Goal: Task Accomplishment & Management: Complete application form

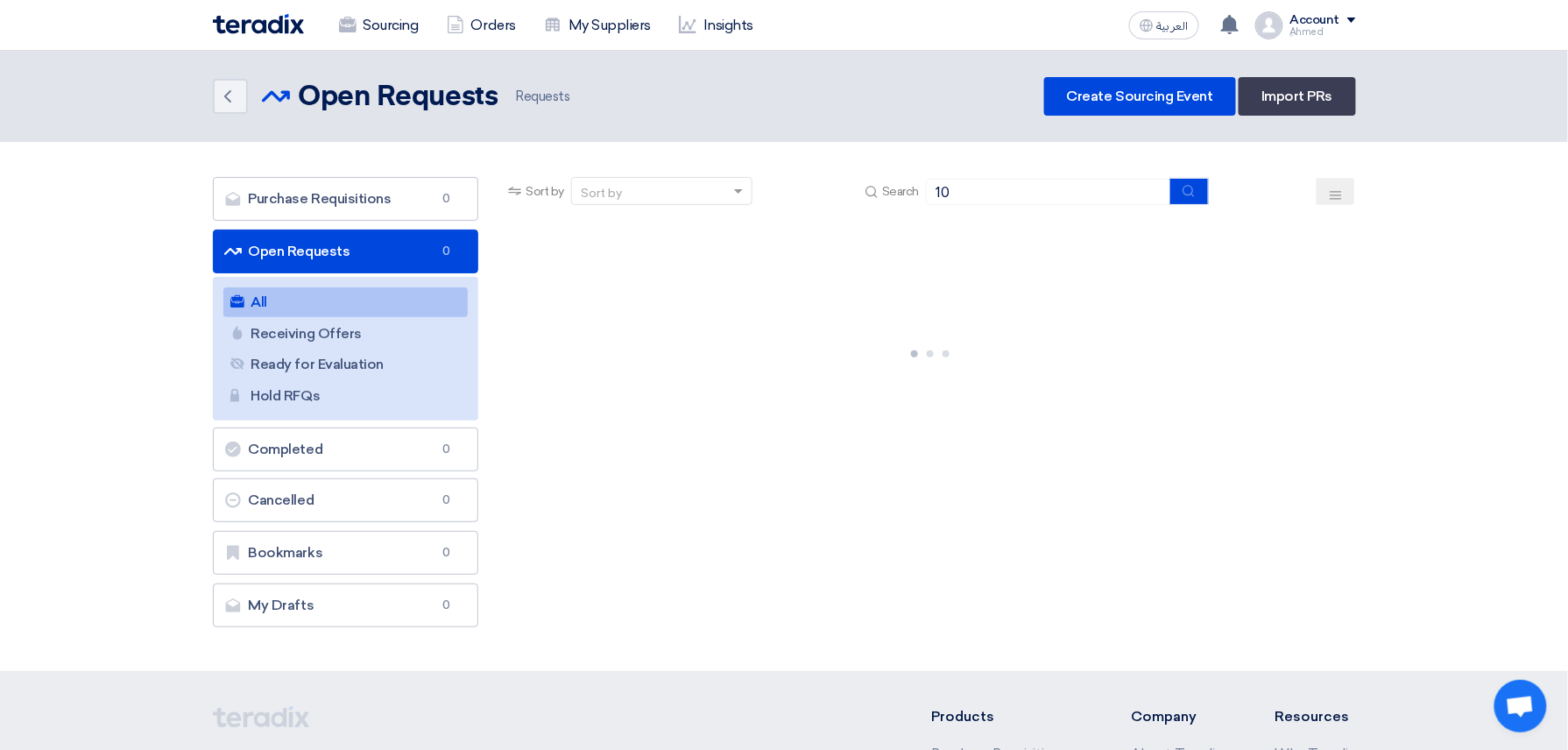
type input "1"
type input "71310"
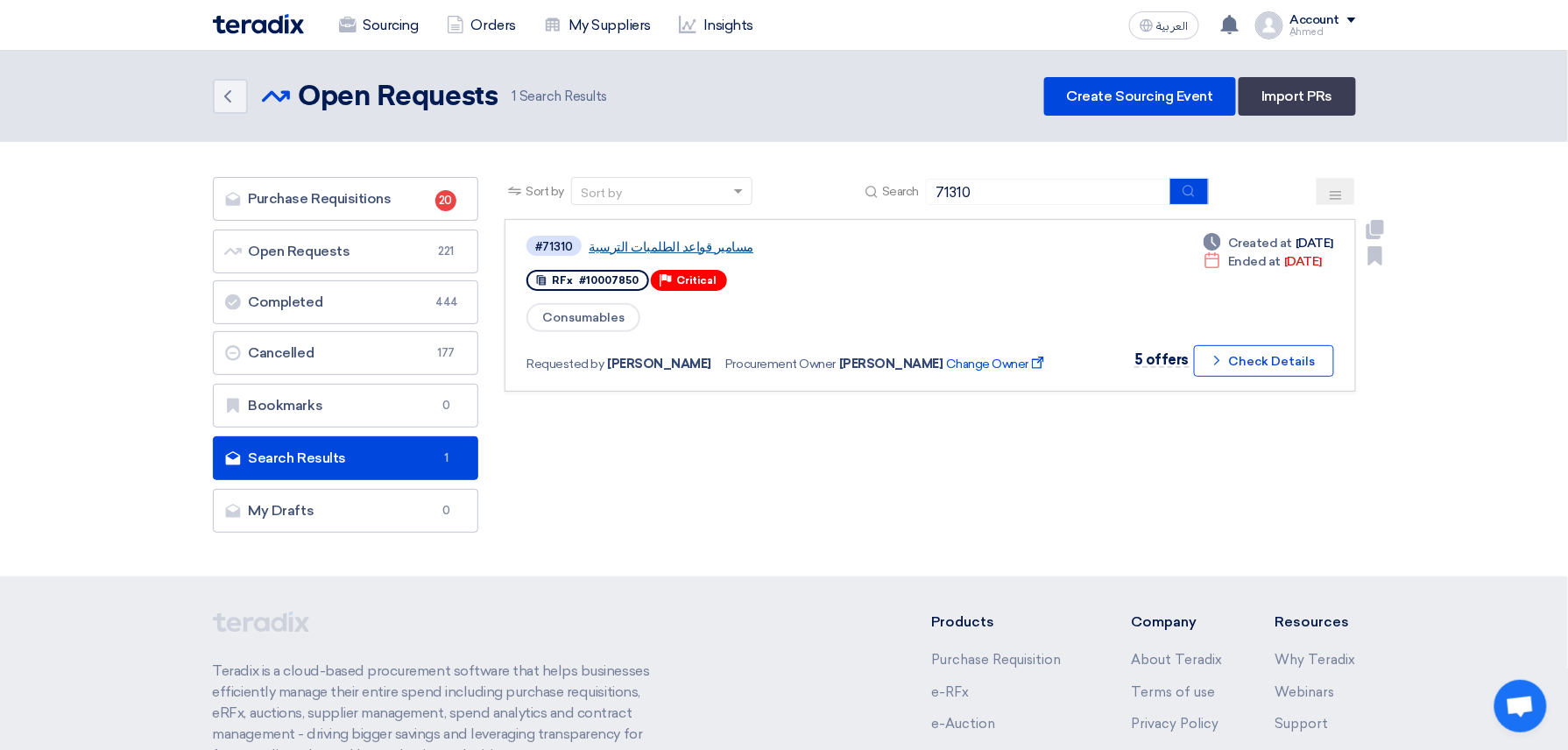
click at [663, 239] on link "مسامير قواعد الطلمبات الترسية" at bounding box center [807, 247] width 438 height 16
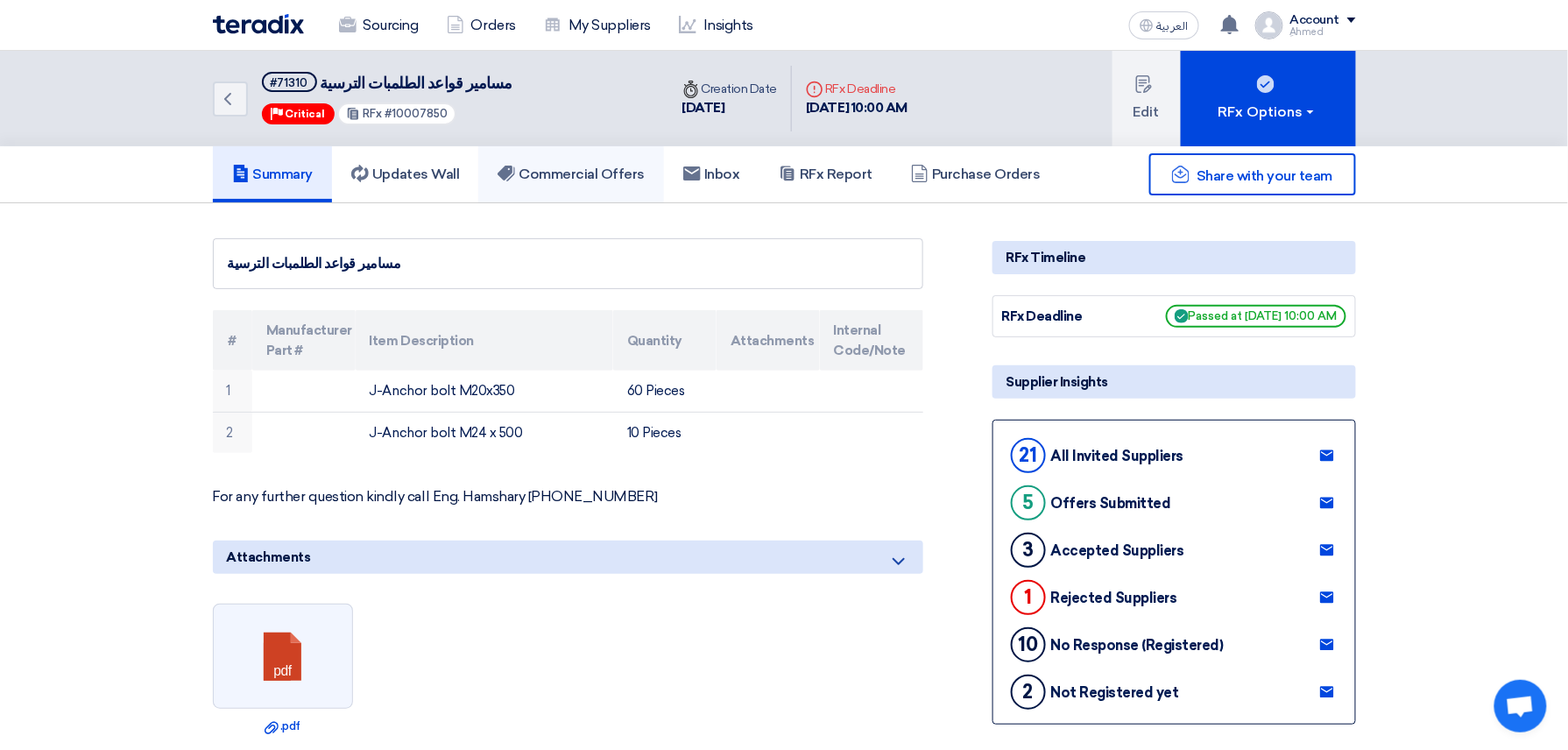
click at [580, 191] on link "Commercial Offers" at bounding box center [571, 173] width 186 height 56
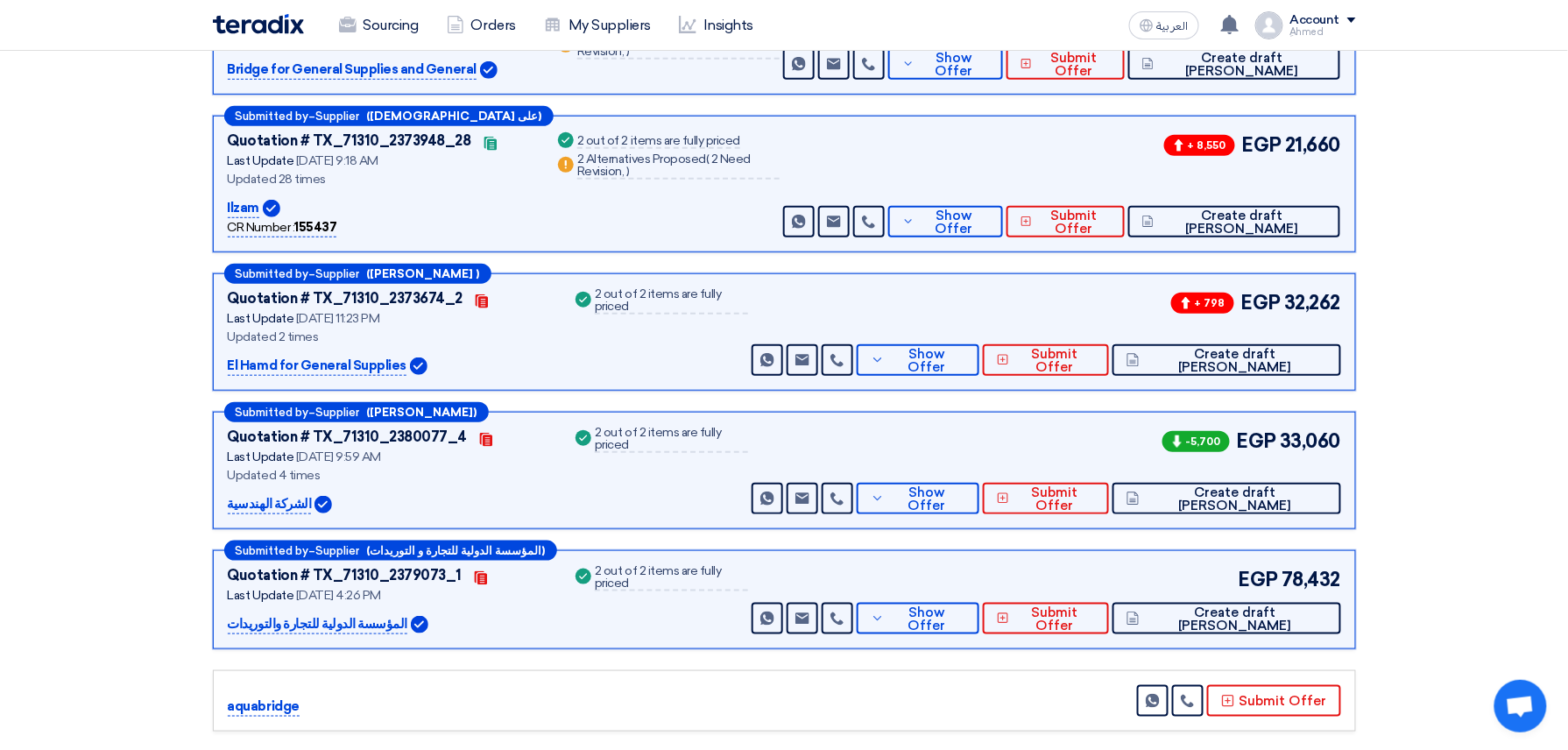
scroll to position [364, 0]
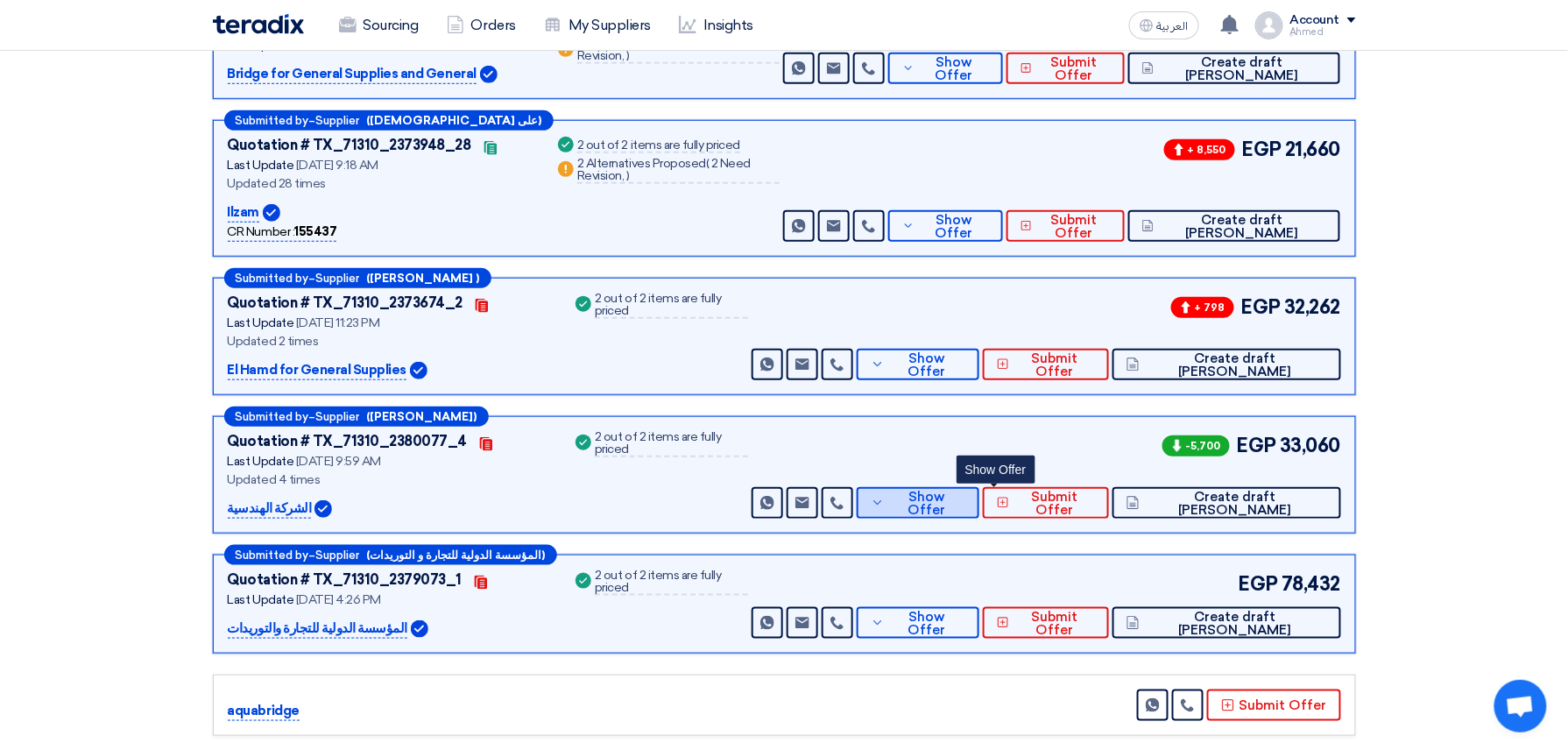
click at [966, 507] on span "Show Offer" at bounding box center [928, 504] width 76 height 27
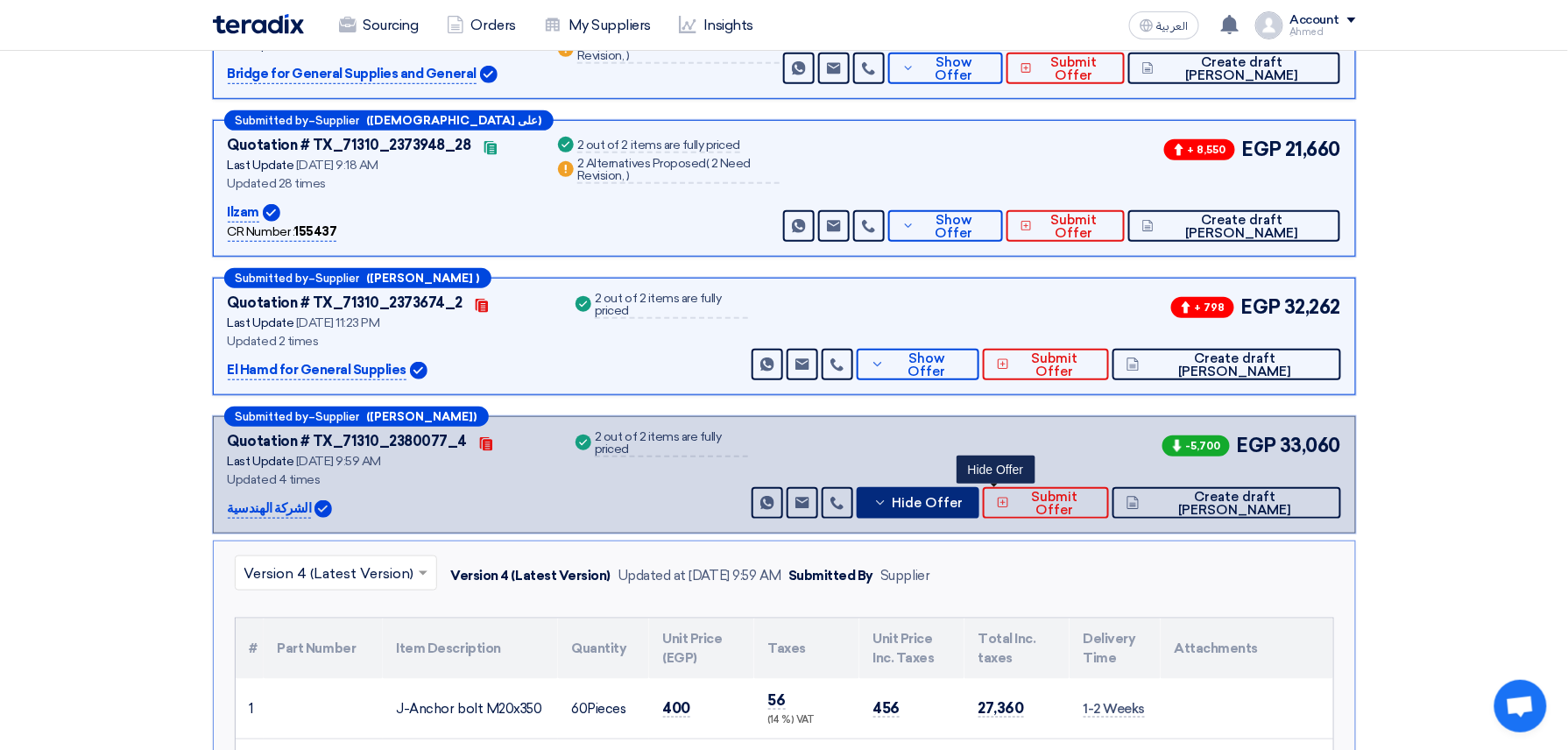
click at [963, 507] on span "Hide Offer" at bounding box center [928, 503] width 71 height 13
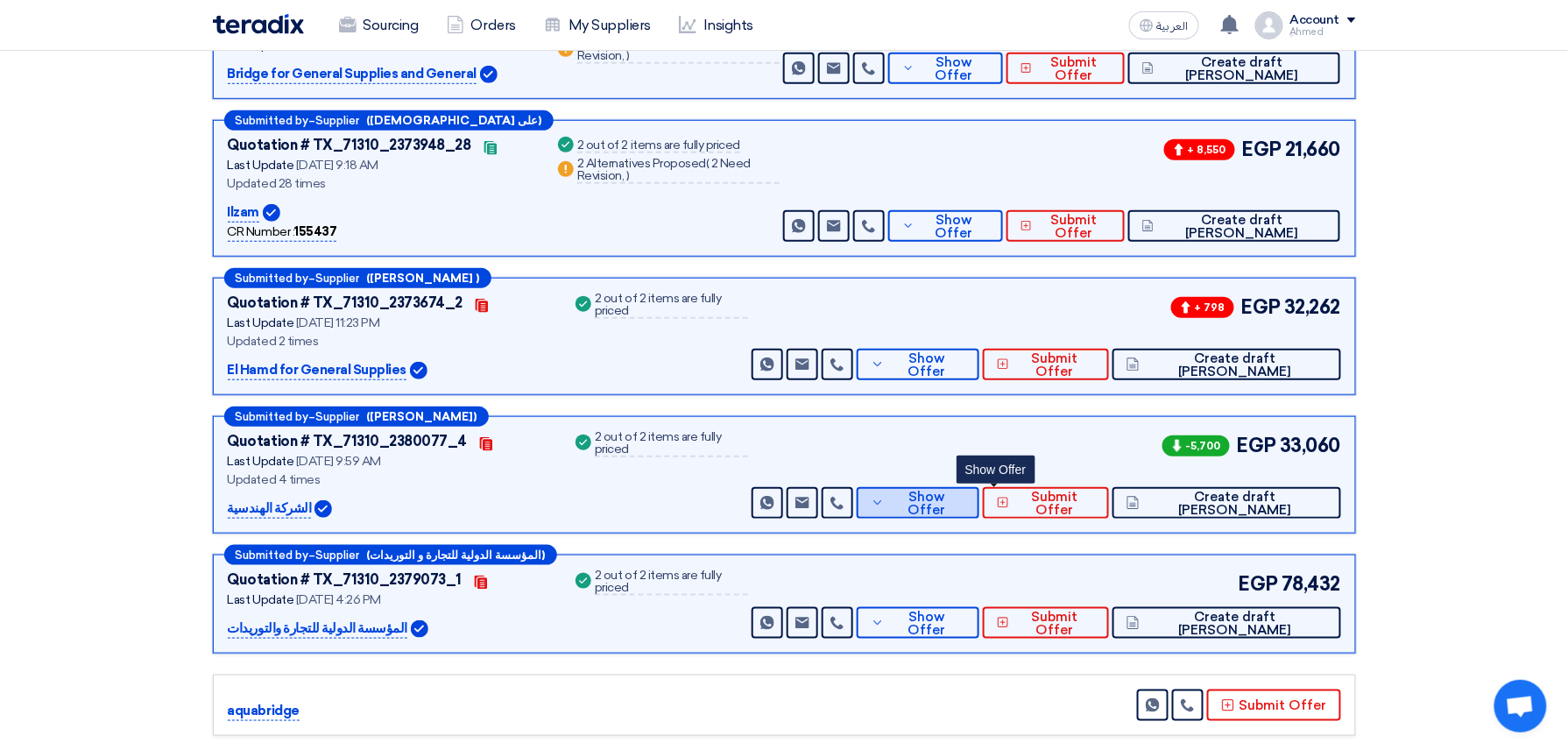
click at [966, 507] on span "Show Offer" at bounding box center [928, 504] width 76 height 27
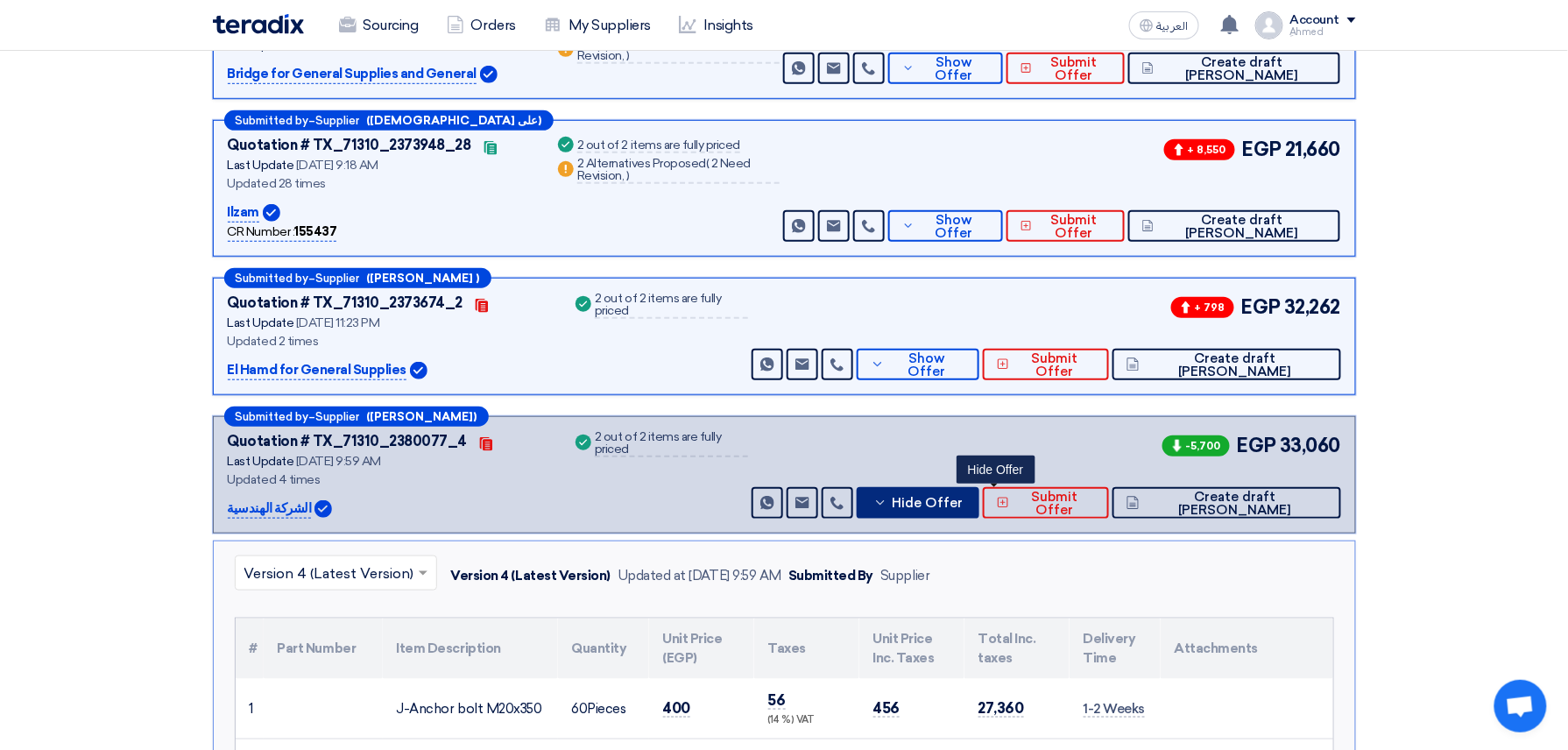
click at [963, 507] on span "Hide Offer" at bounding box center [928, 503] width 71 height 13
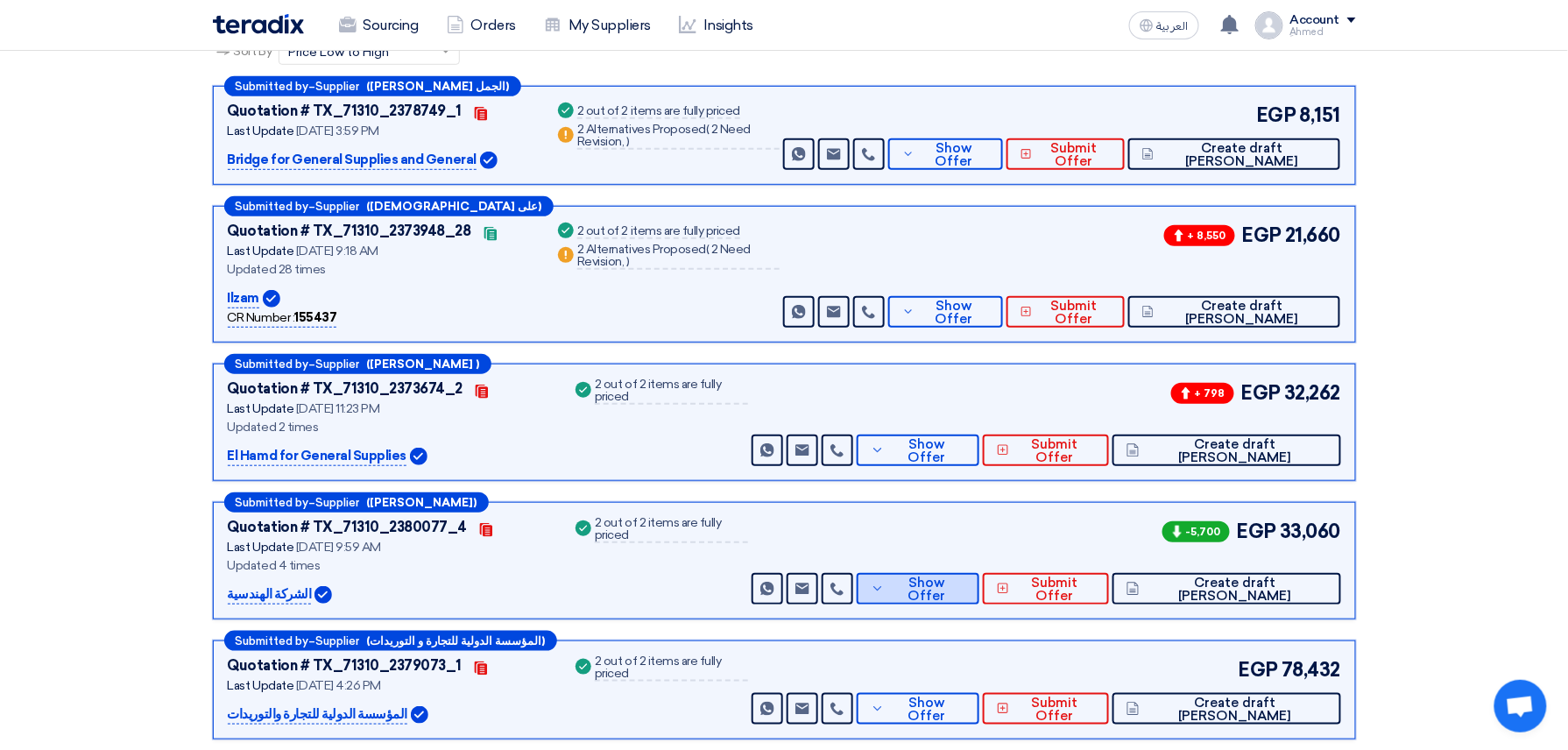
scroll to position [274, 0]
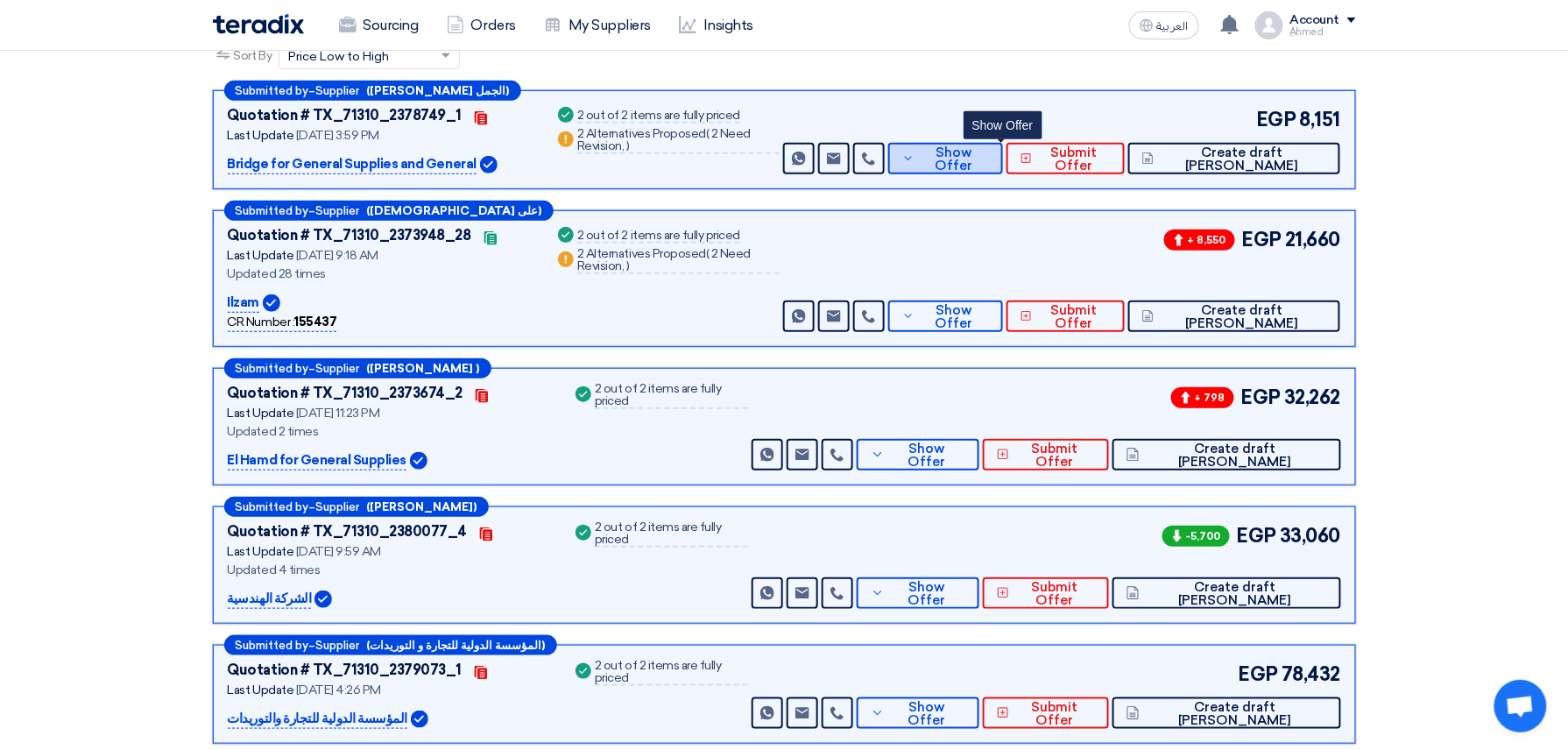
click at [987, 157] on span "Show Offer" at bounding box center [953, 159] width 69 height 27
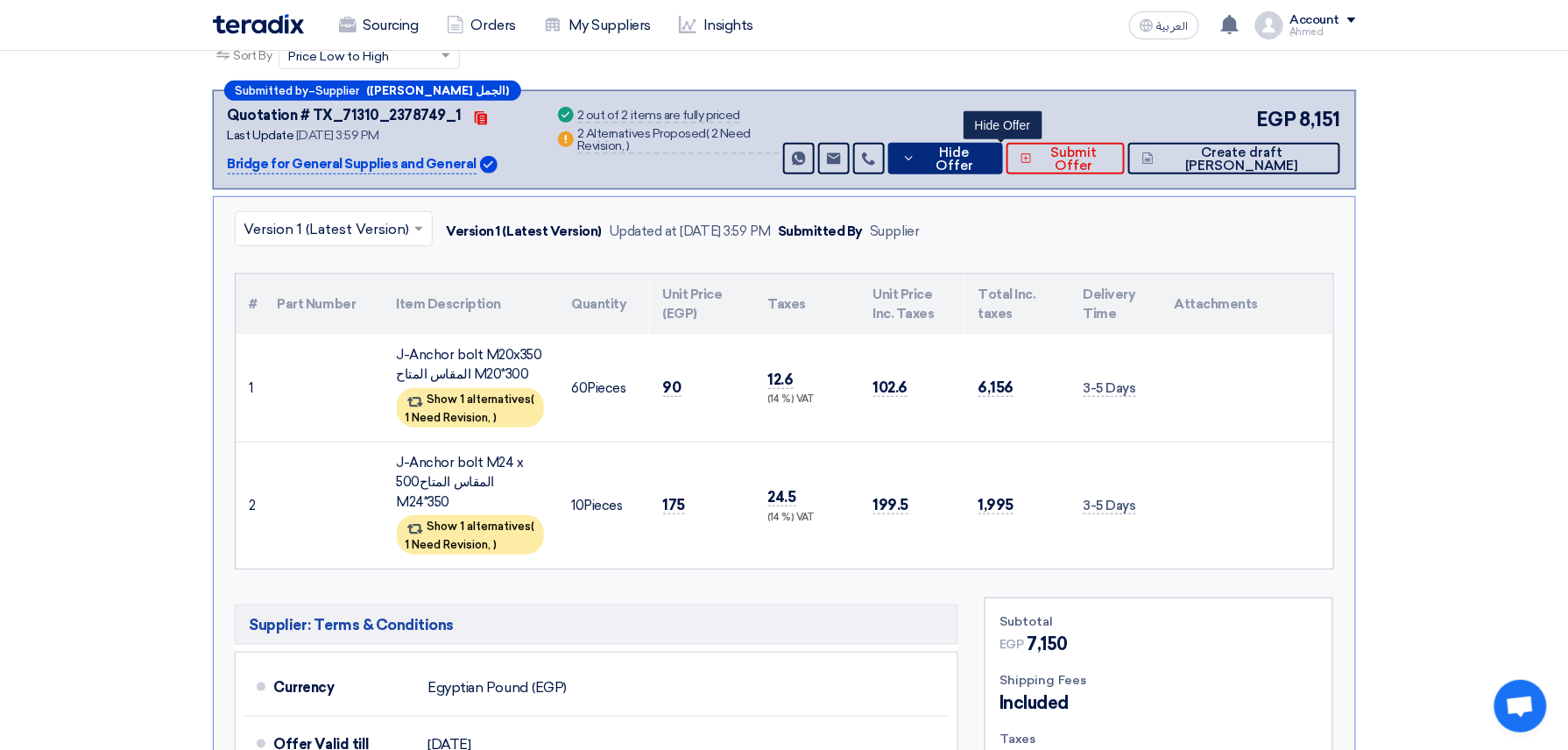
click at [987, 157] on span "Hide Offer" at bounding box center [953, 159] width 68 height 27
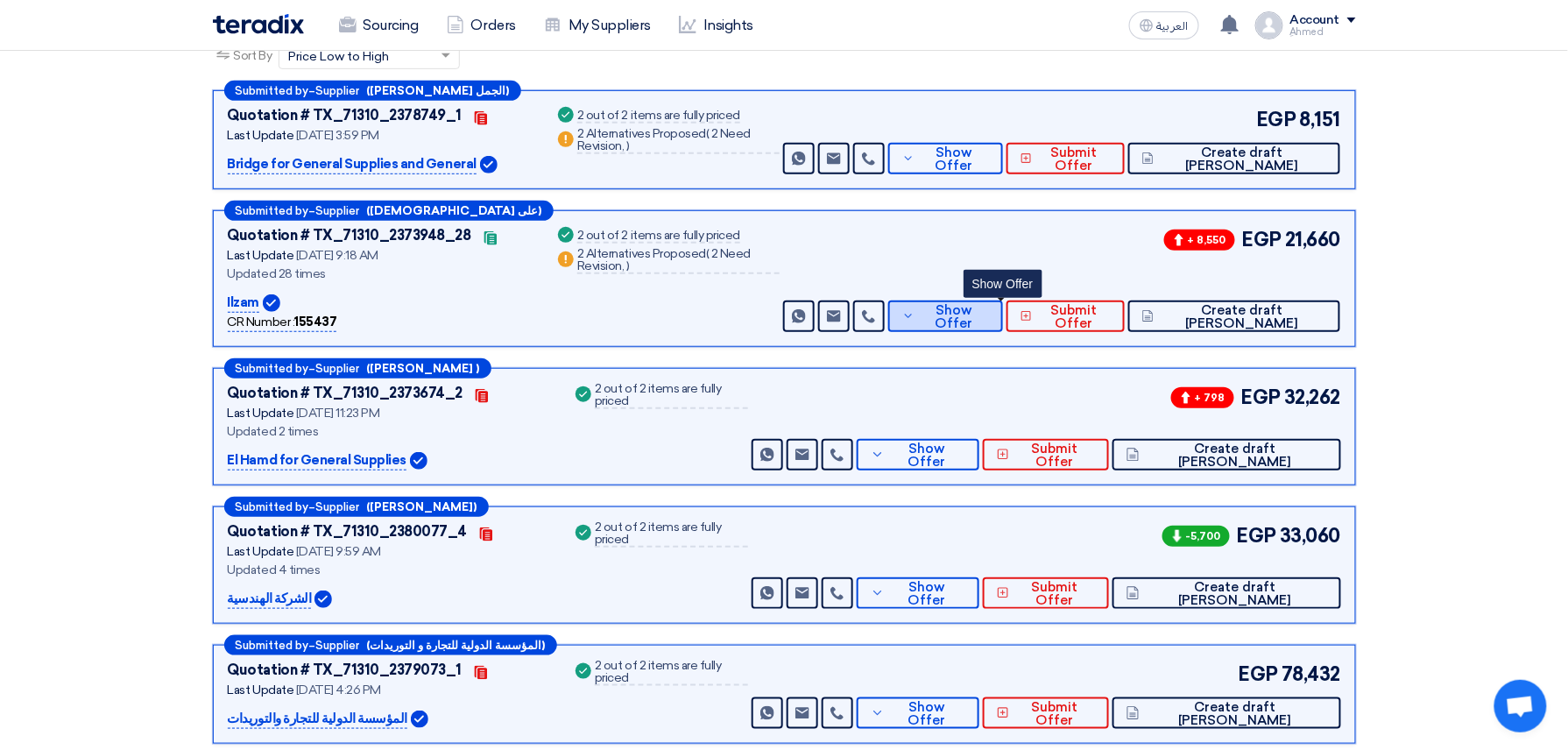
click at [1003, 326] on button "Show Offer" at bounding box center [946, 317] width 115 height 32
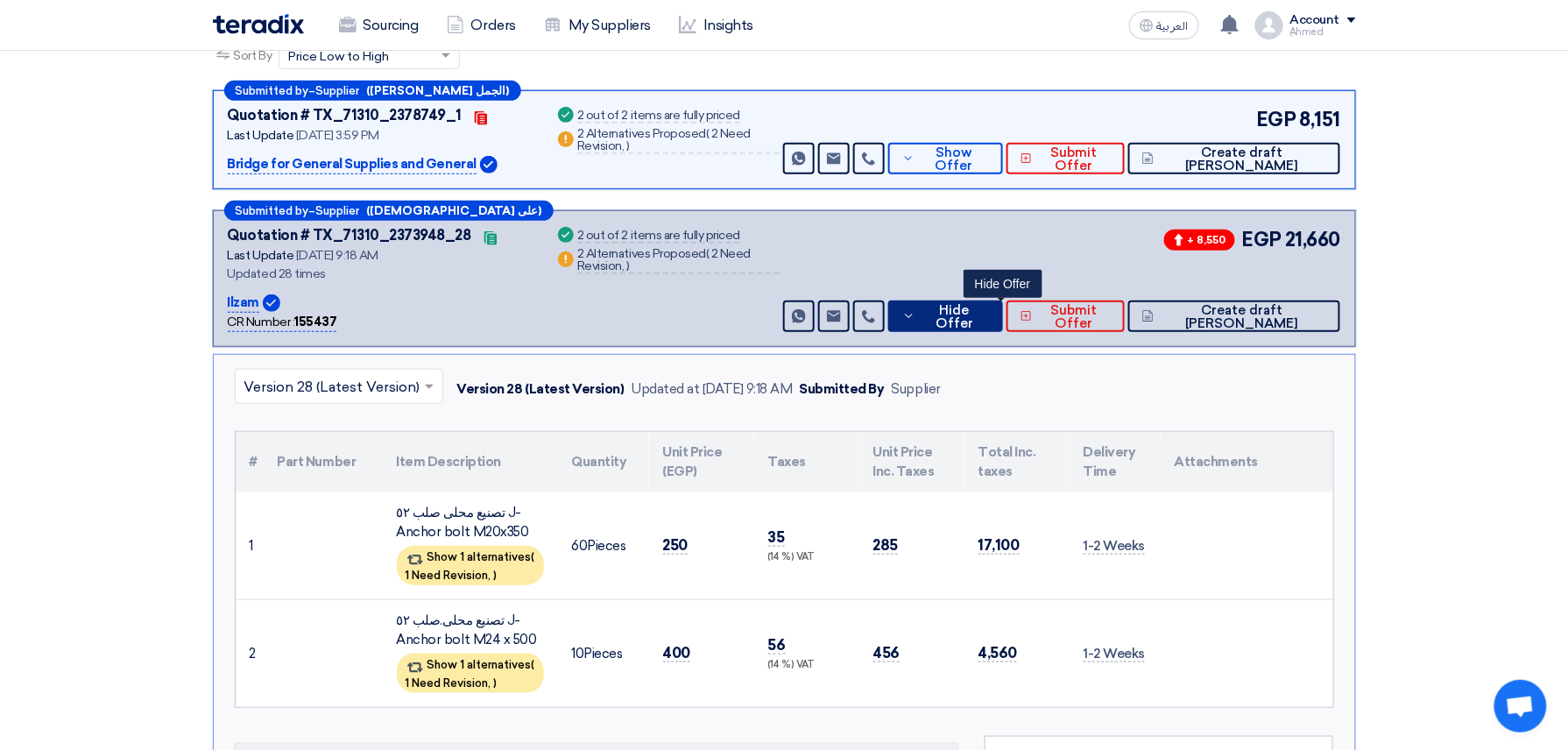
click at [1003, 326] on button "Hide Offer" at bounding box center [946, 317] width 115 height 32
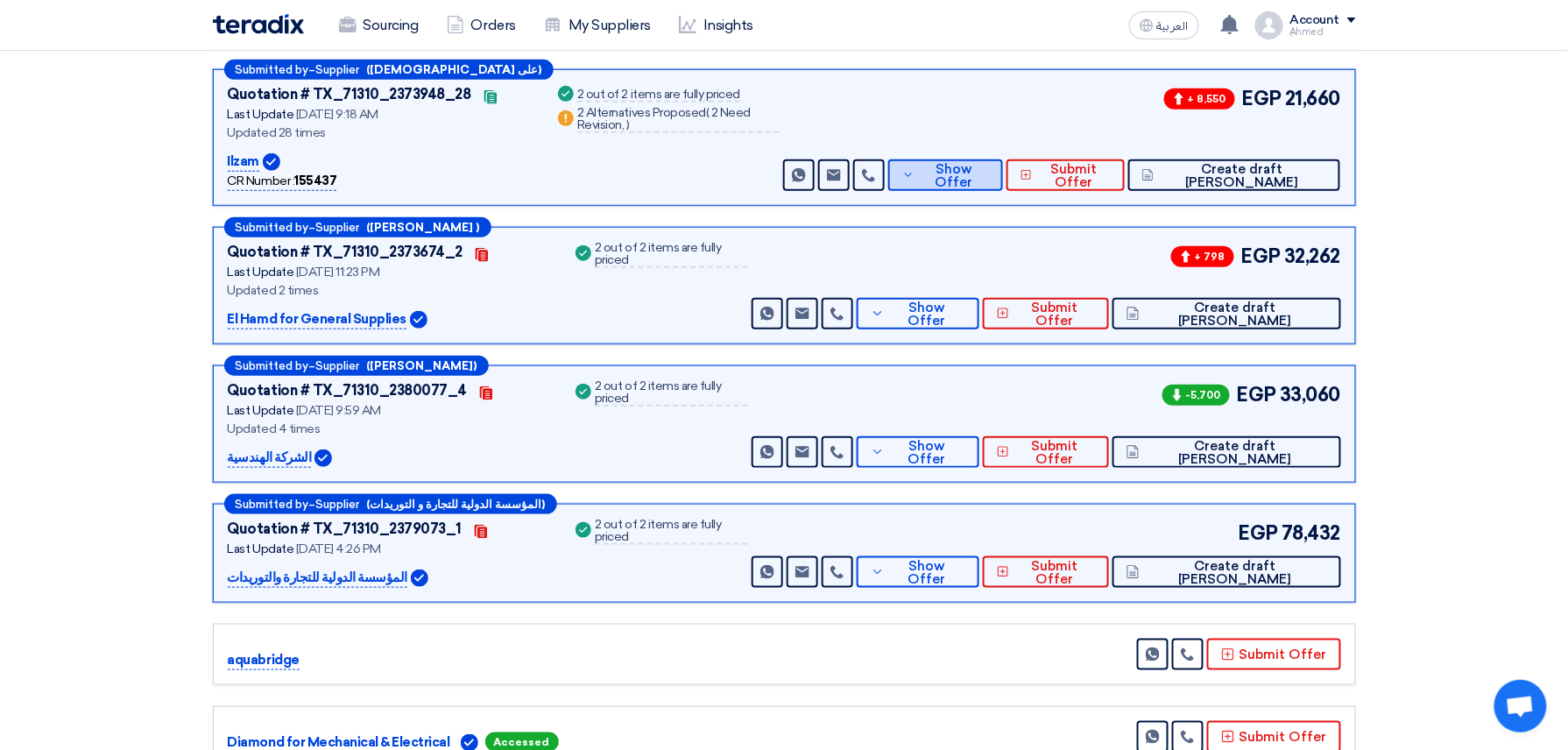
scroll to position [425, 0]
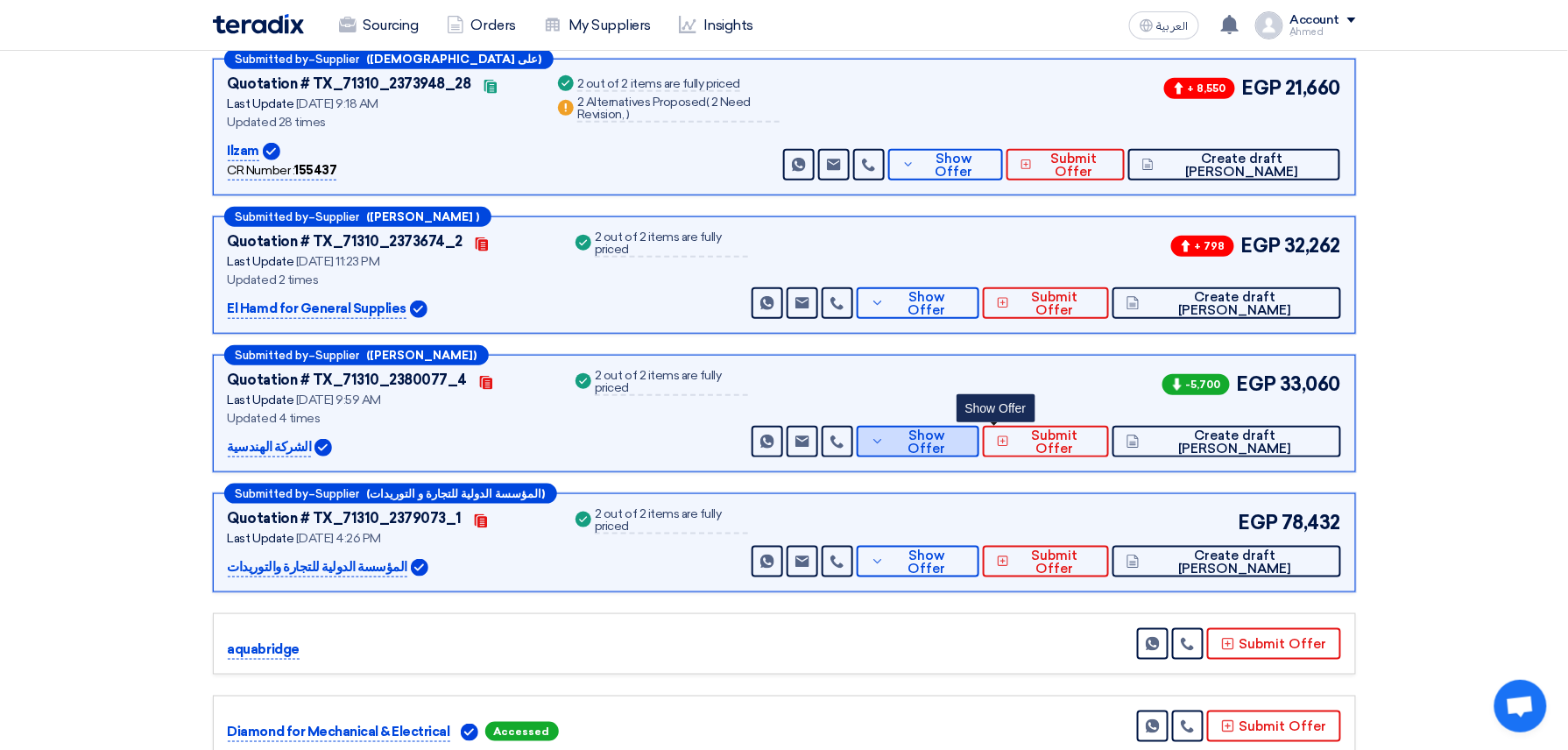
click at [966, 448] on span "Show Offer" at bounding box center [928, 442] width 76 height 27
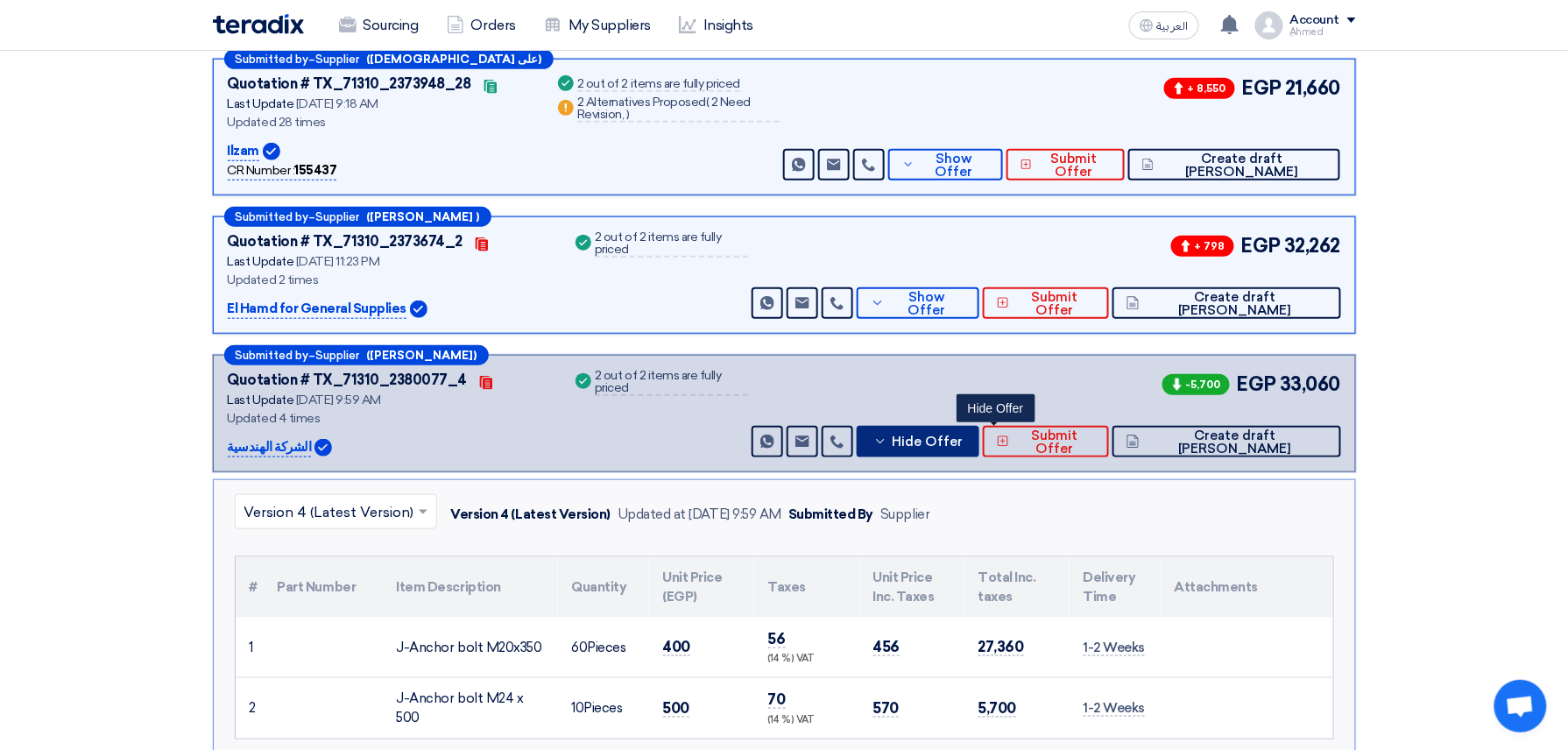
click at [963, 448] on span "Hide Offer" at bounding box center [928, 441] width 71 height 13
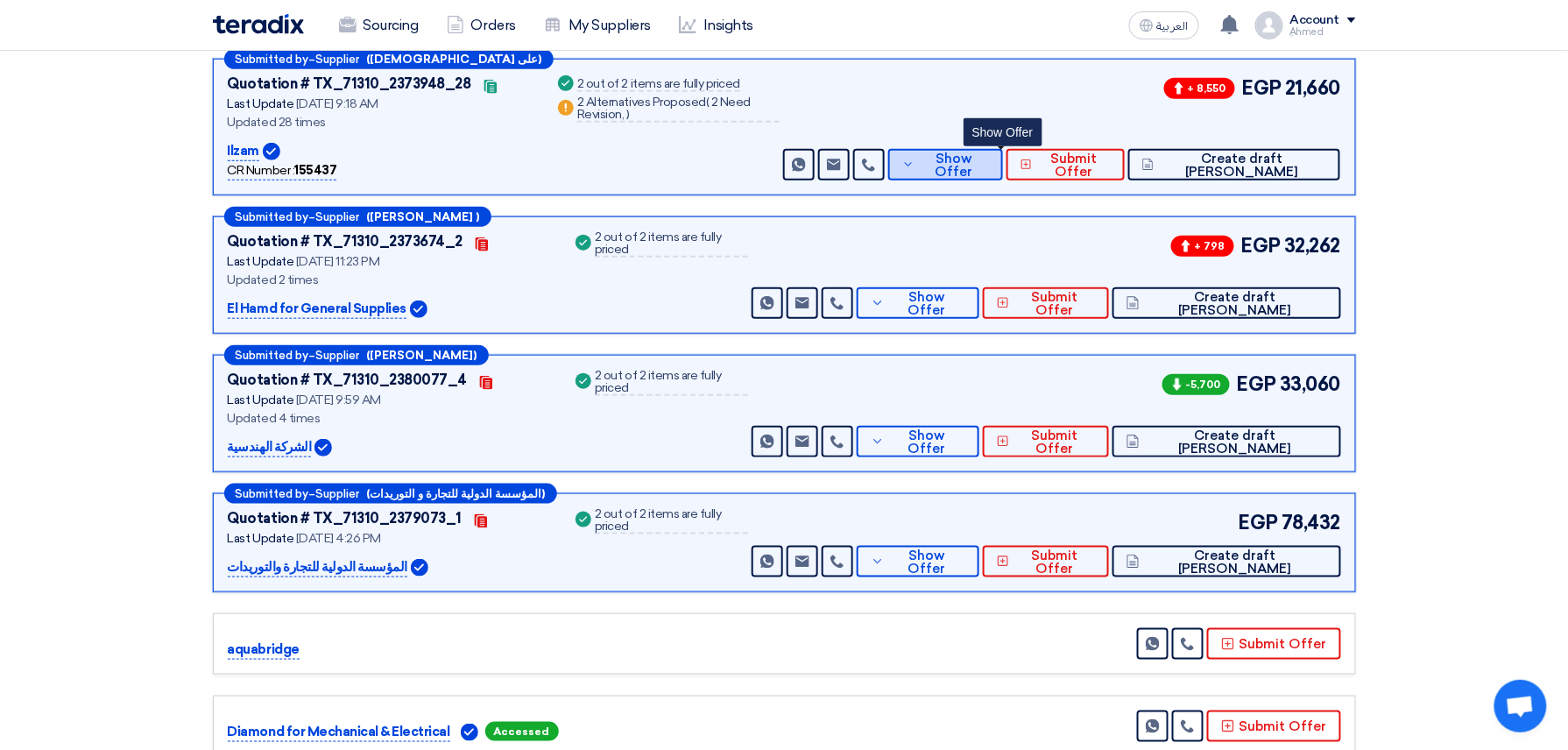
click at [988, 159] on span "Show Offer" at bounding box center [953, 165] width 69 height 27
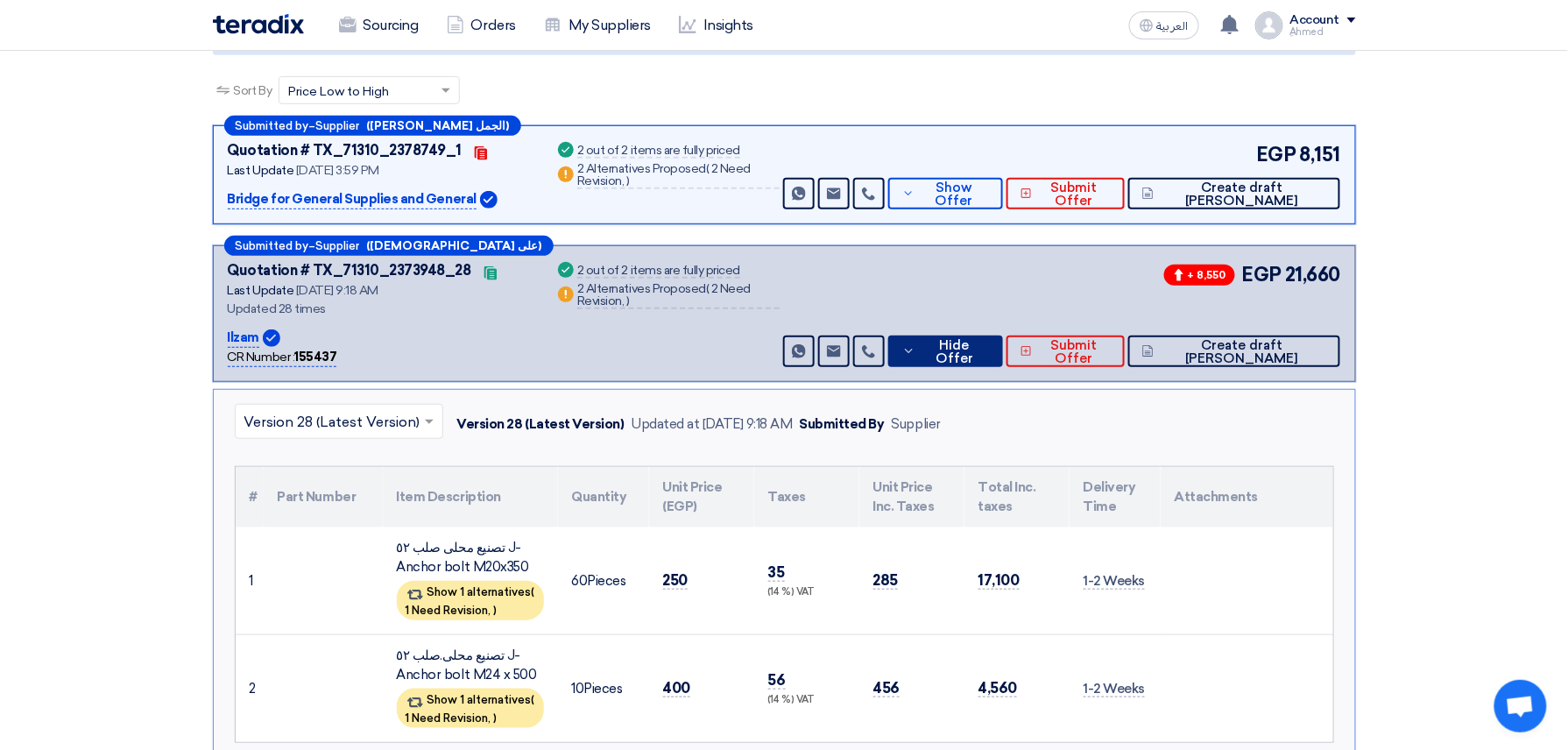
scroll to position [245, 0]
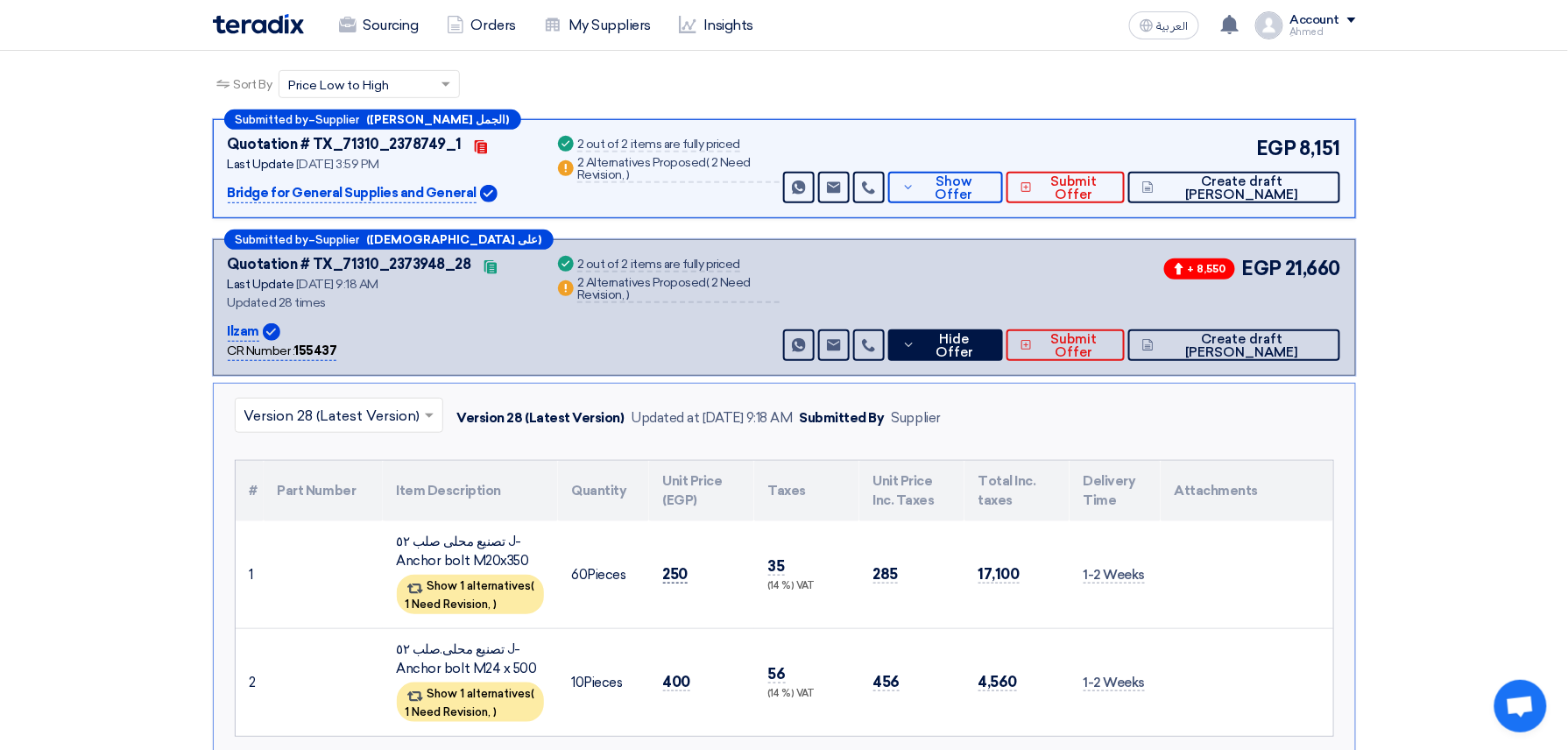
click at [684, 566] on span "250" at bounding box center [676, 574] width 26 height 19
drag, startPoint x: 684, startPoint y: 566, endPoint x: 682, endPoint y: 673, distance: 107.0
click at [682, 673] on span "400" at bounding box center [677, 682] width 28 height 19
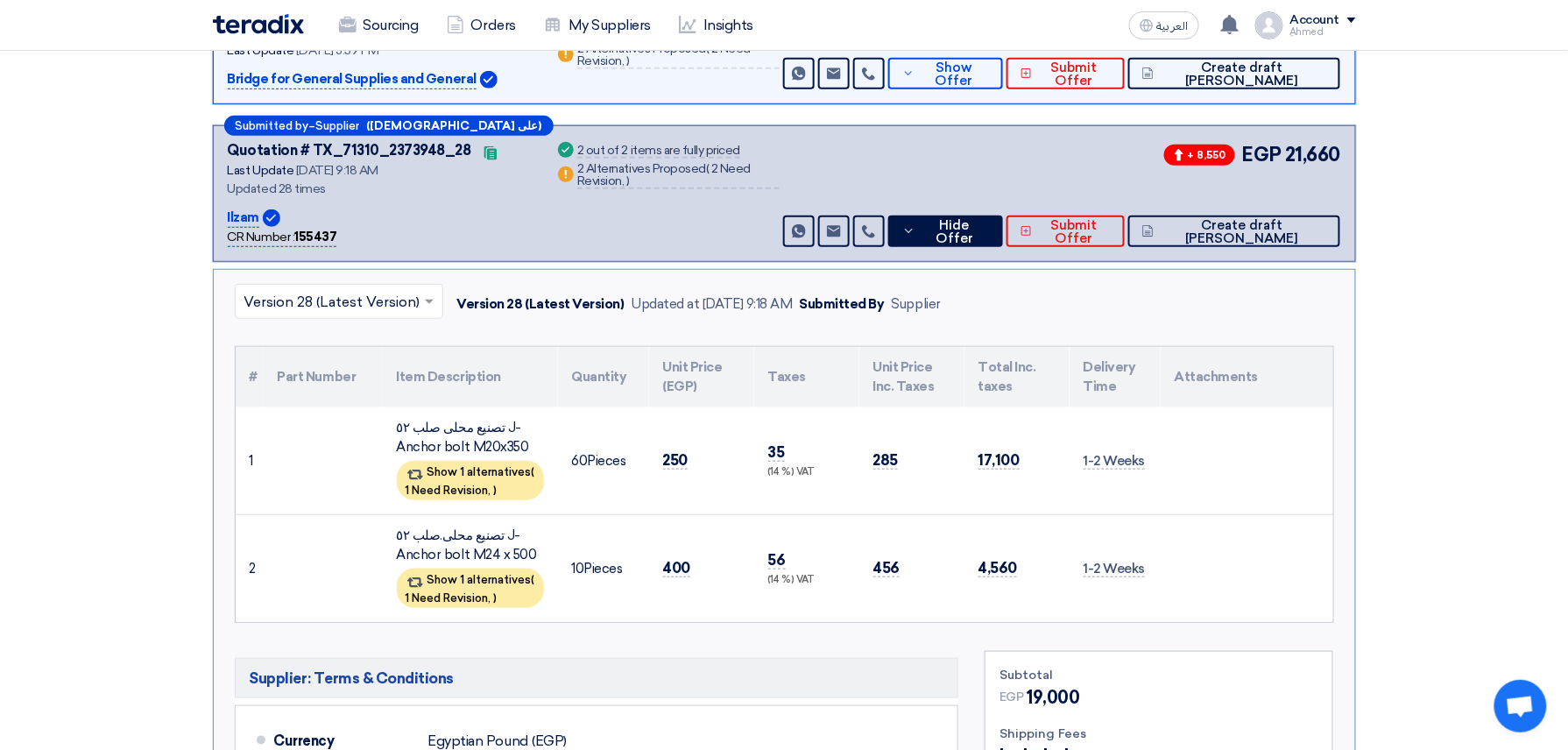
scroll to position [318, 0]
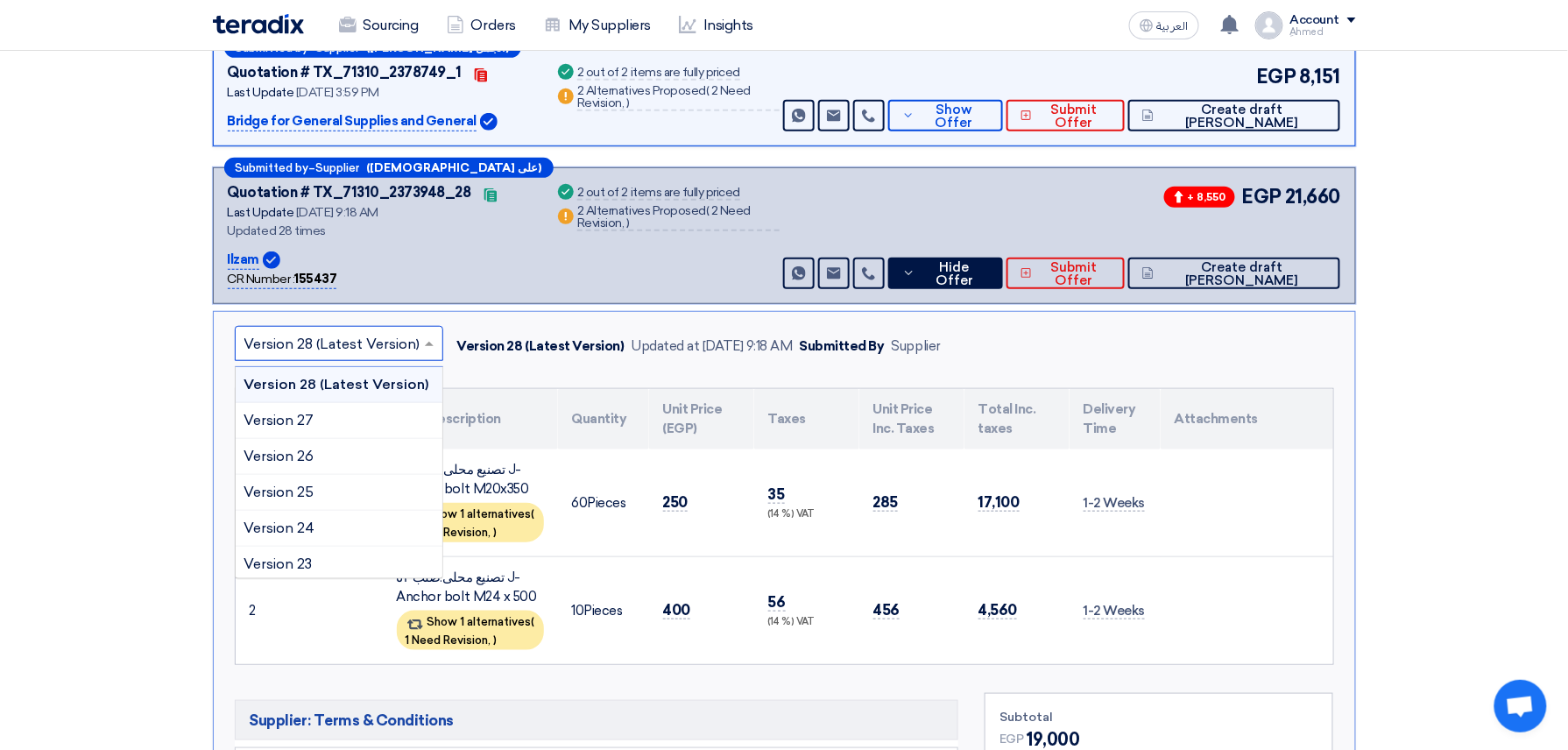
click at [400, 336] on input "text" at bounding box center [330, 345] width 172 height 29
click at [316, 562] on div "Version 1" at bounding box center [339, 560] width 207 height 35
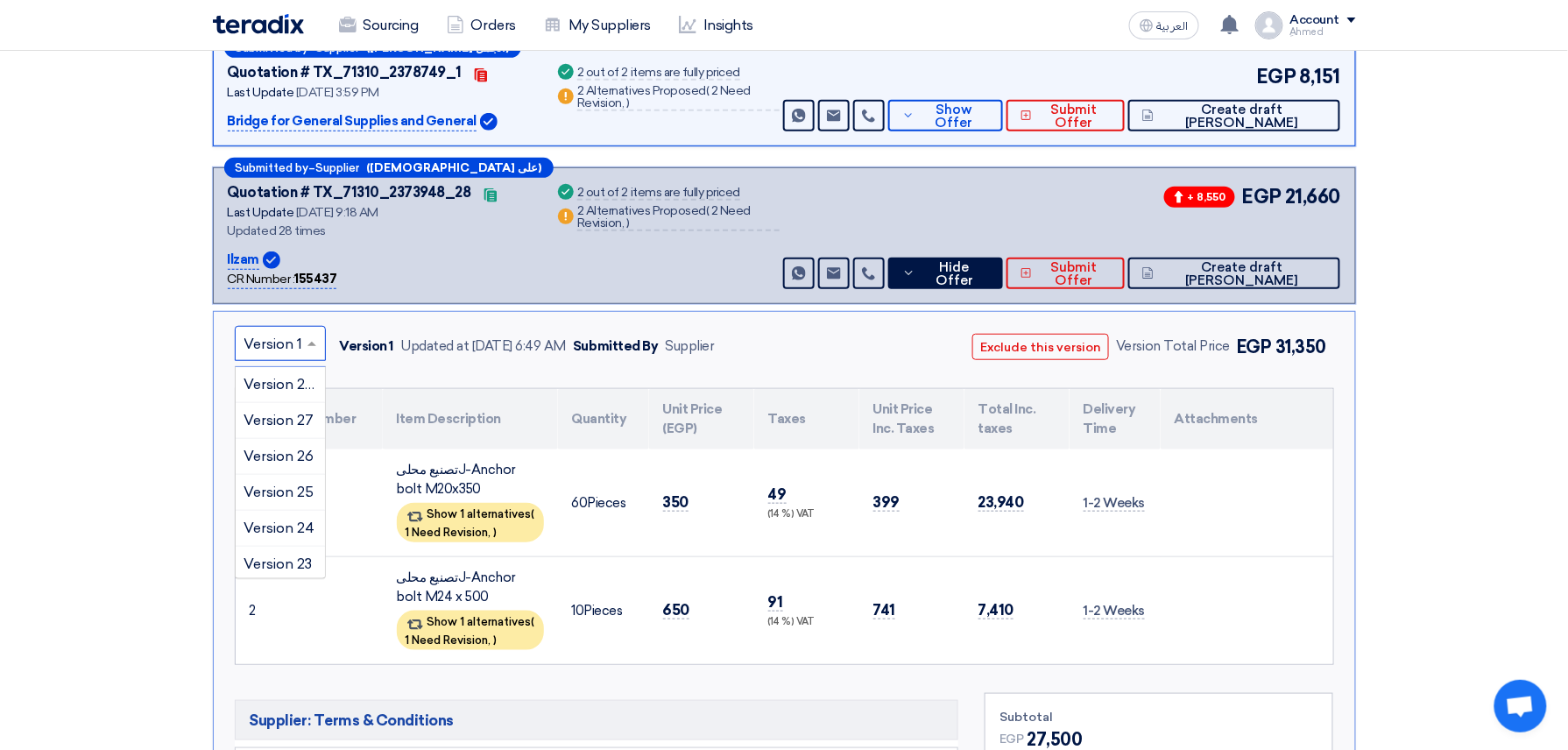
scroll to position [771, 0]
click at [294, 348] on input "text" at bounding box center [271, 345] width 54 height 29
click at [275, 379] on span "Version 28 (Latest Version)" at bounding box center [332, 384] width 176 height 17
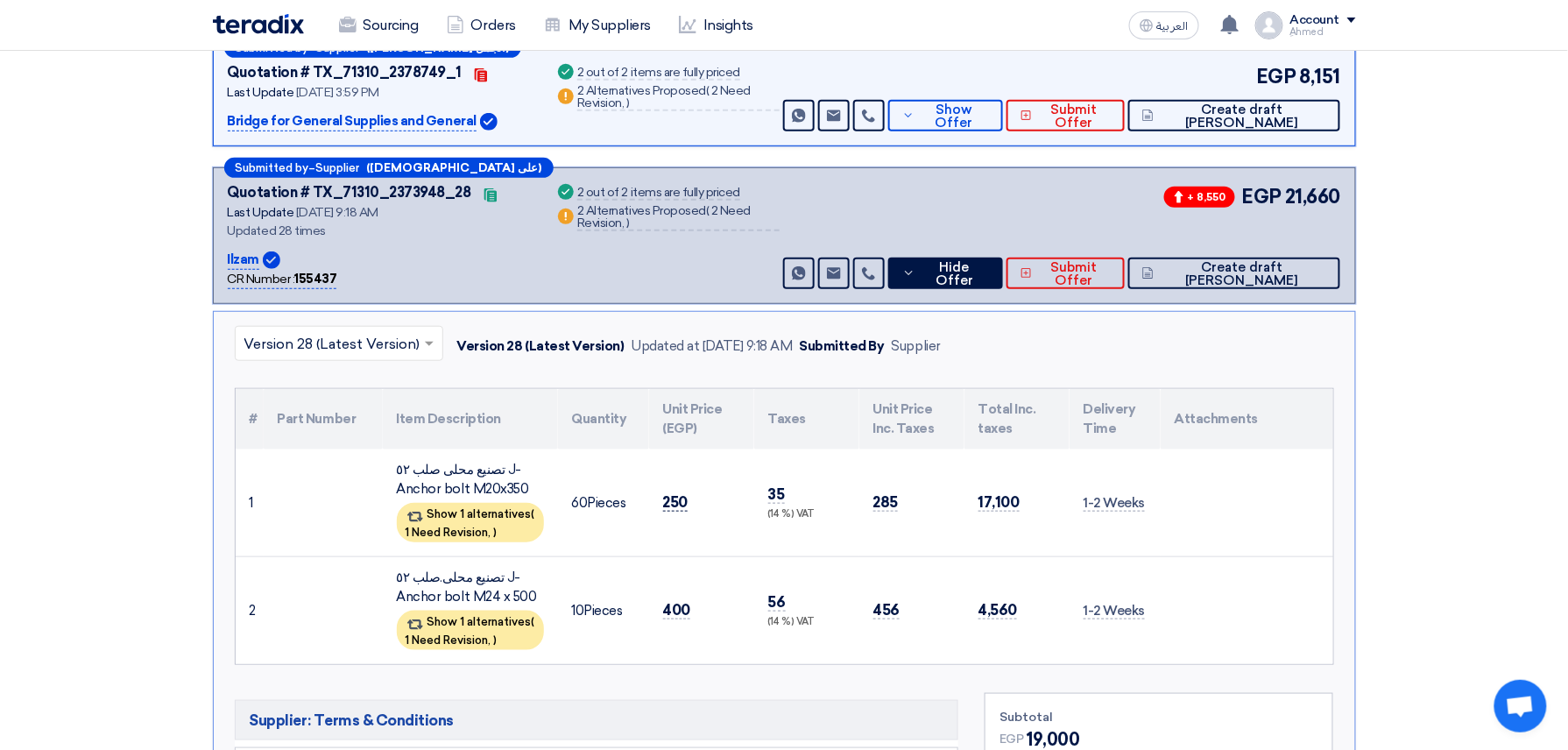
click at [681, 501] on span "250" at bounding box center [676, 502] width 26 height 19
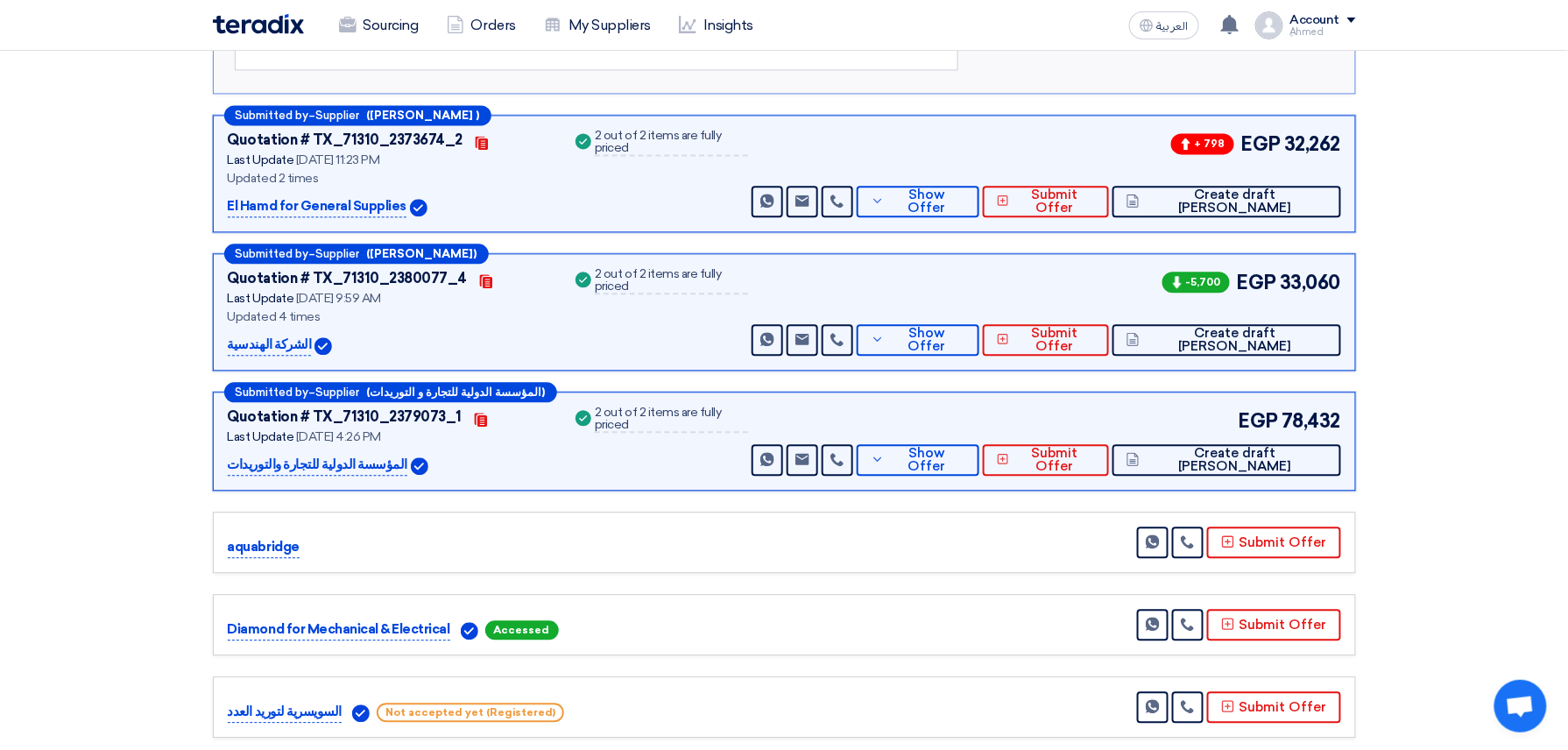
scroll to position [1281, 0]
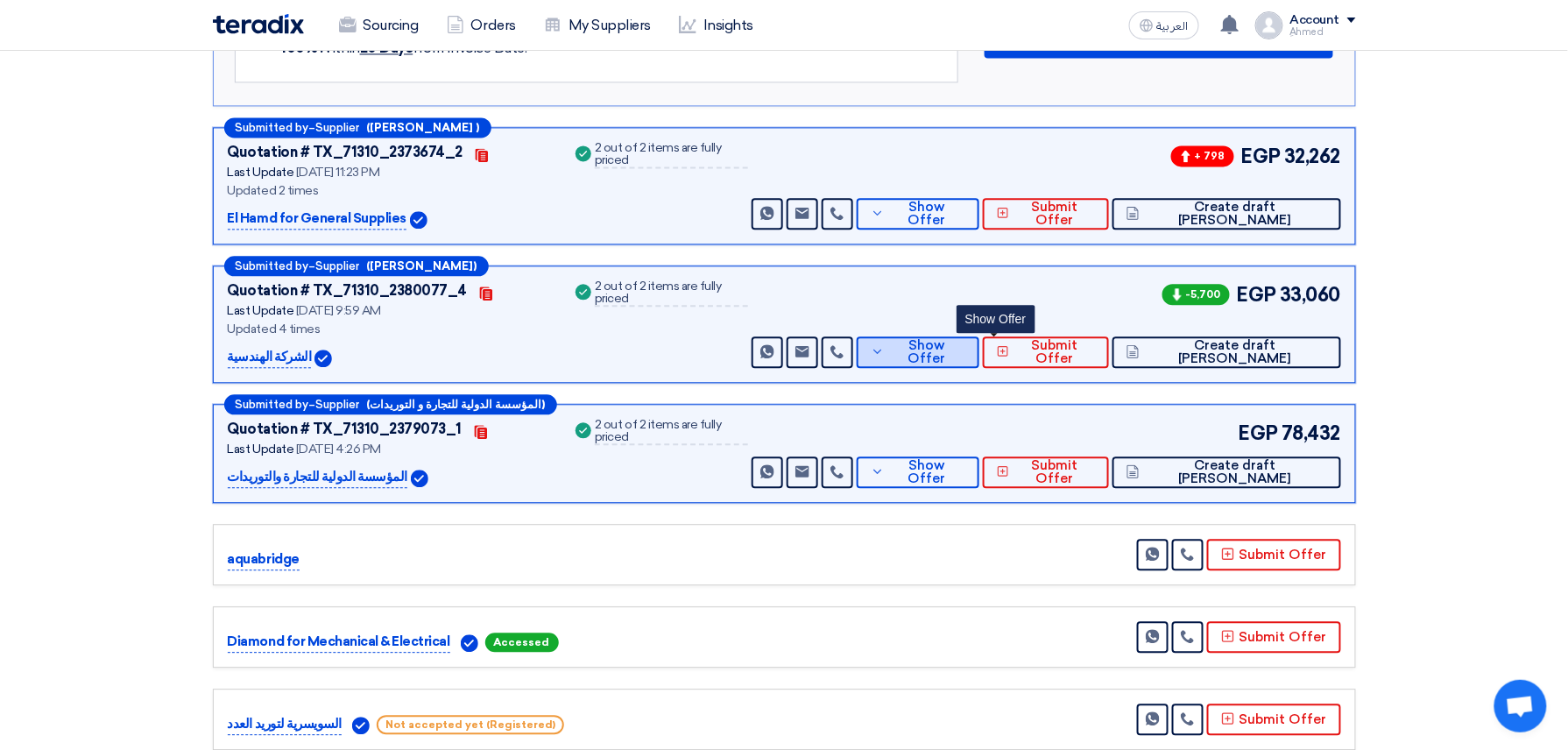
click at [979, 363] on button "Show Offer" at bounding box center [918, 352] width 122 height 32
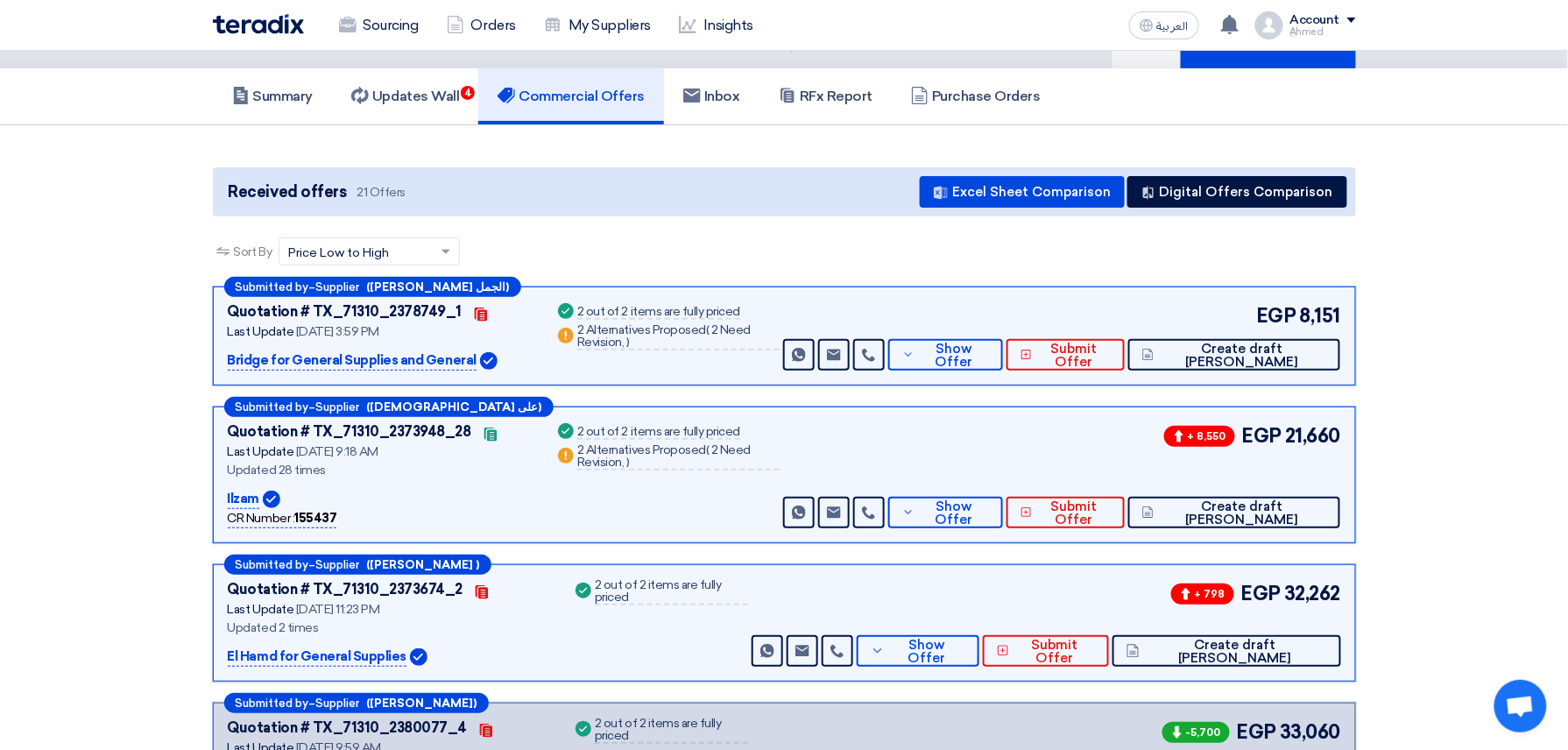
scroll to position [0, 0]
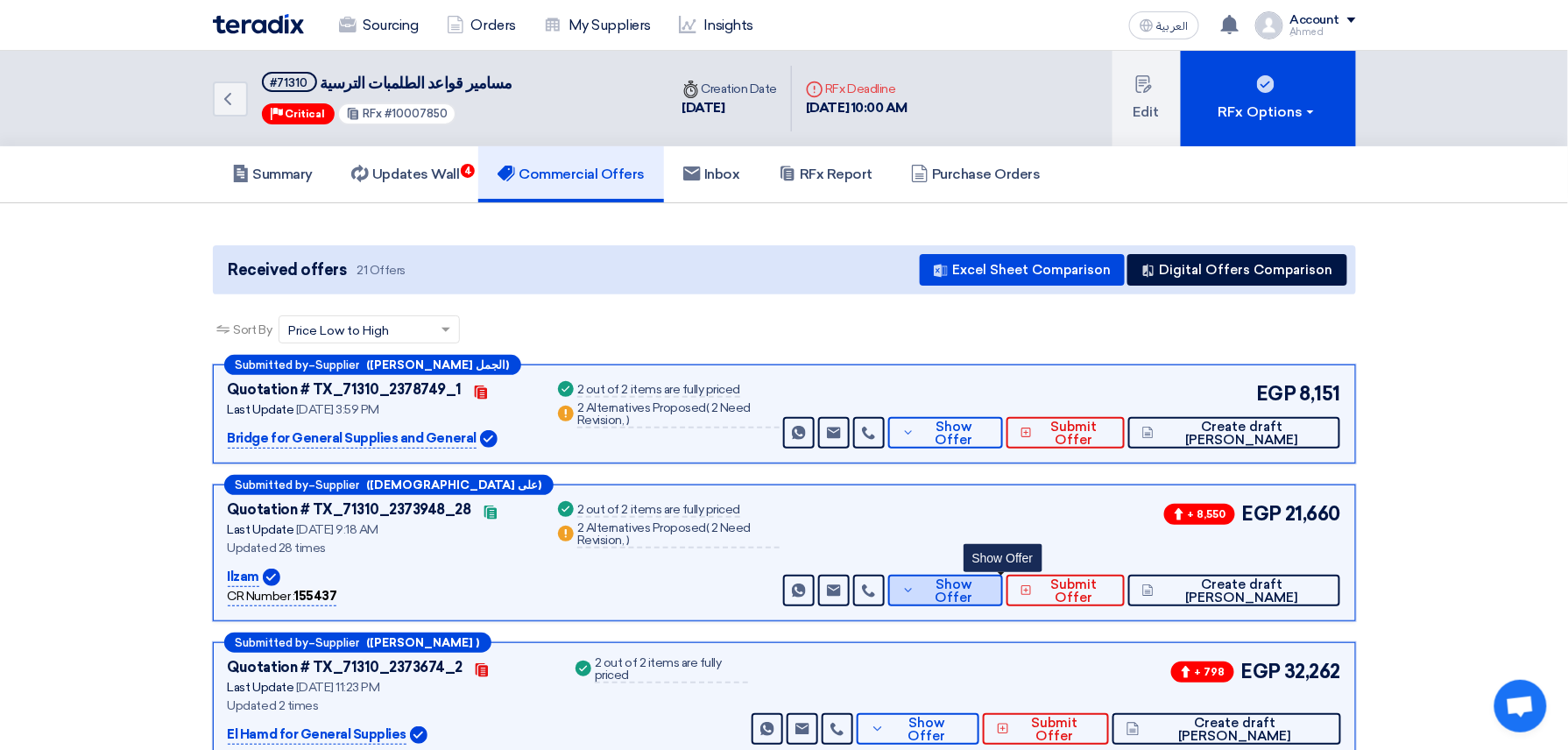
click at [1003, 578] on button "Show Offer" at bounding box center [946, 591] width 115 height 32
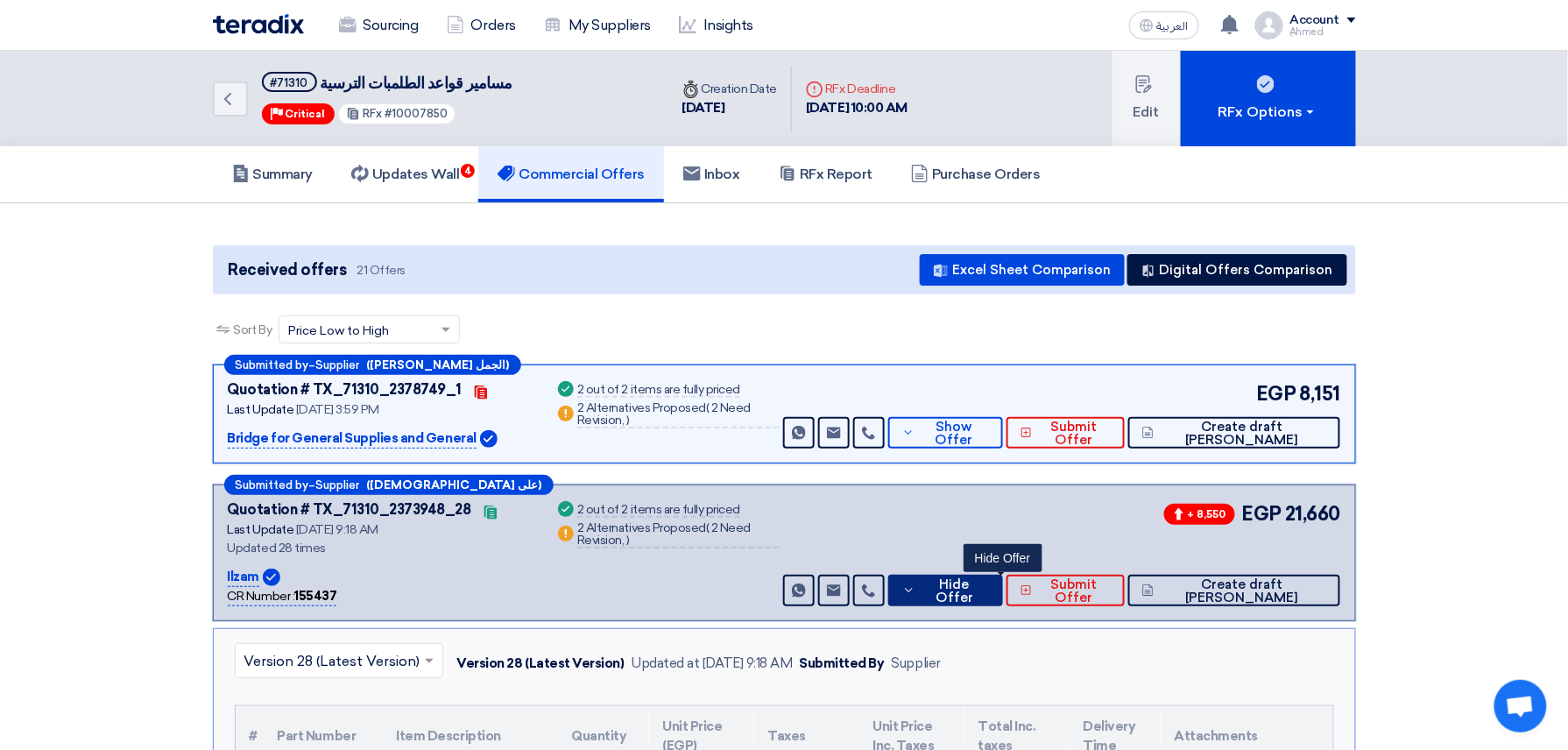
click at [988, 583] on span "Hide Offer" at bounding box center [953, 592] width 68 height 27
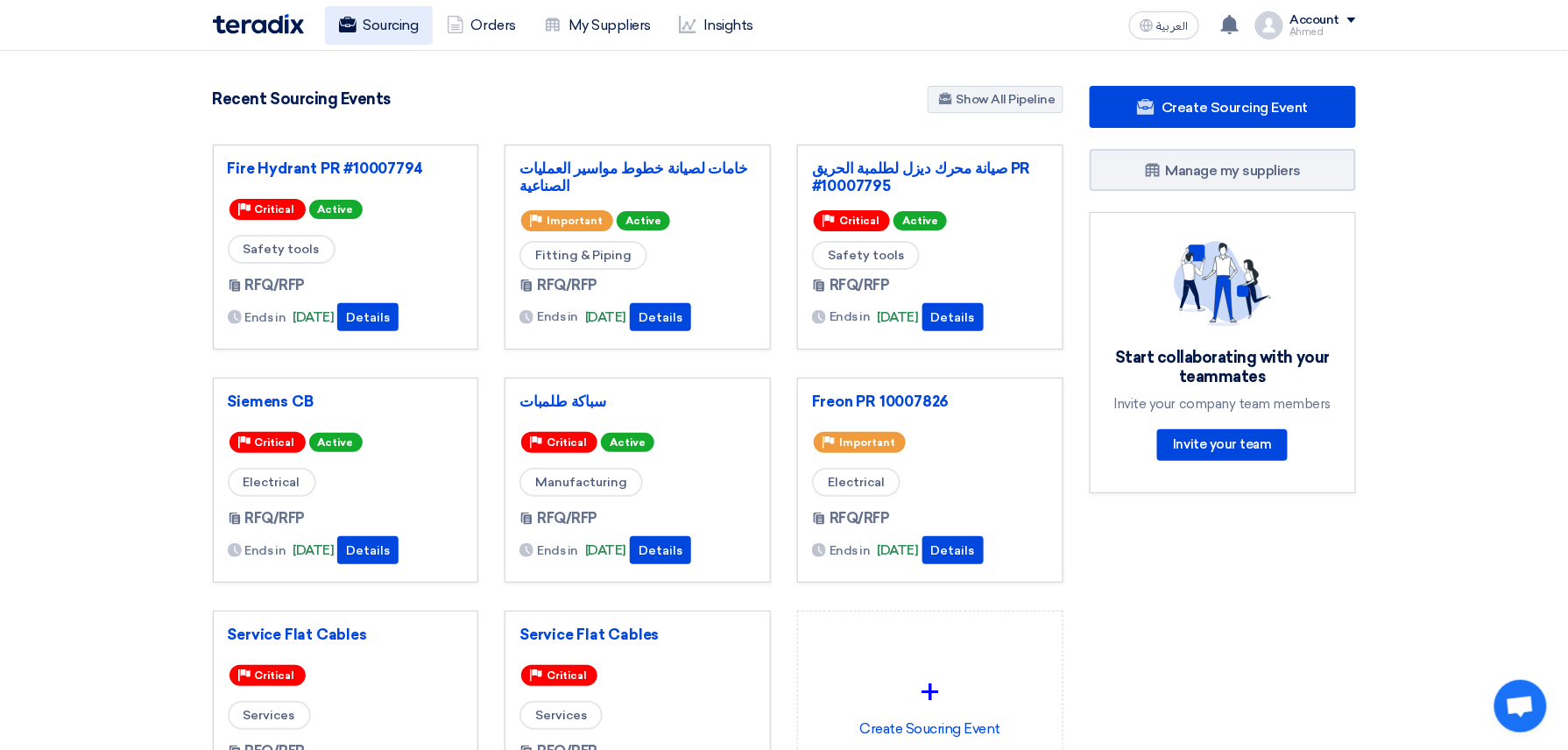
click at [410, 34] on link "Sourcing" at bounding box center [379, 26] width 108 height 39
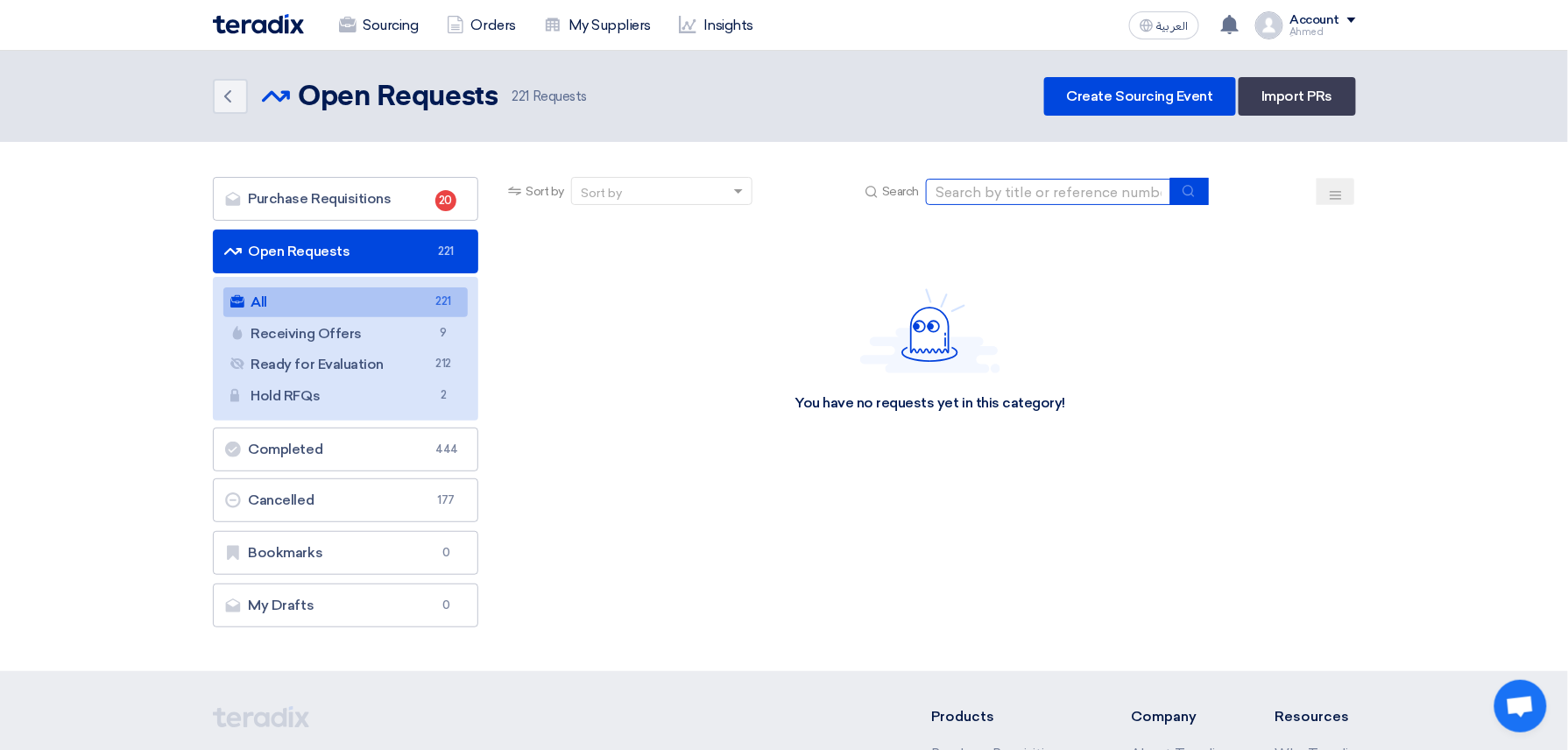
click at [989, 190] on input at bounding box center [1048, 192] width 245 height 27
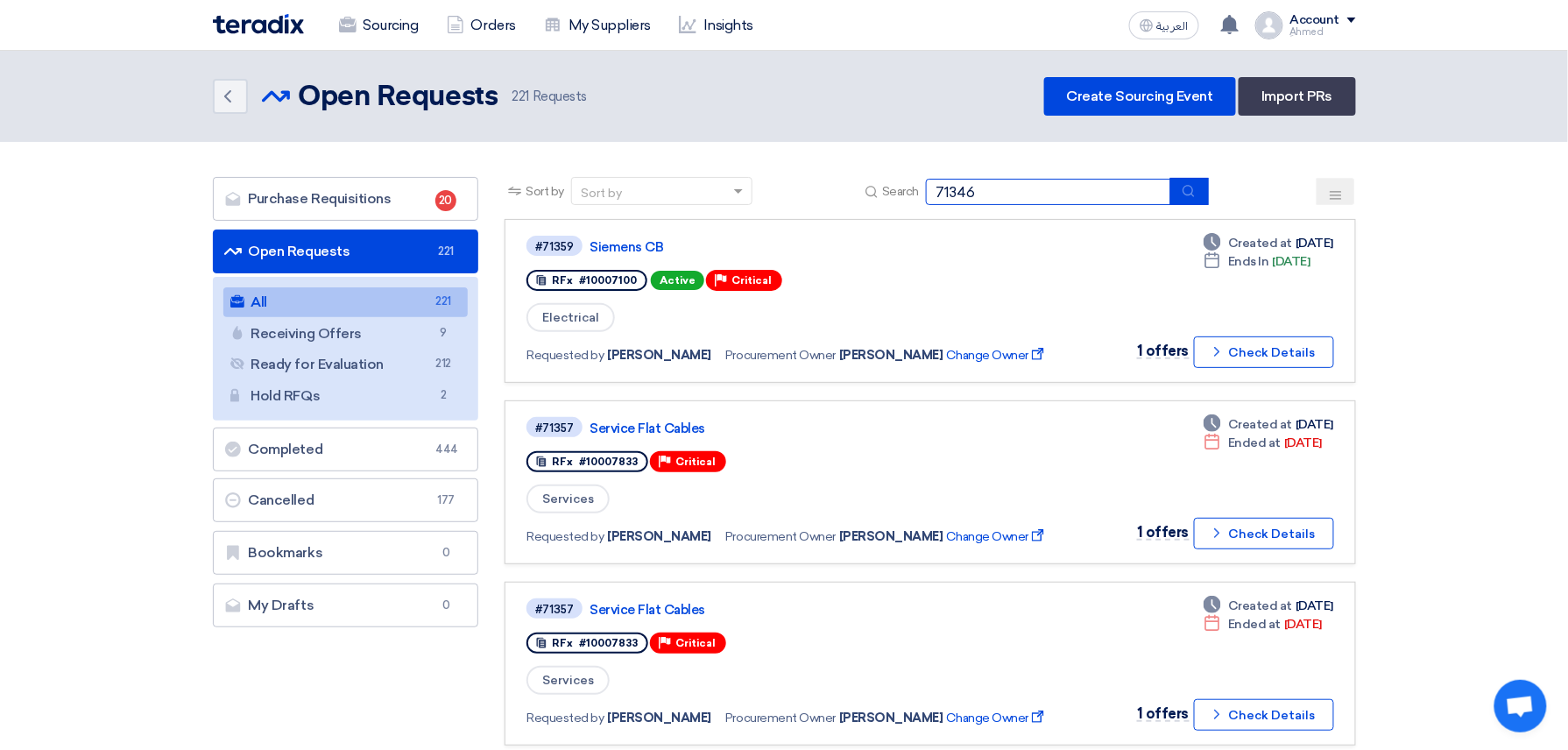
type input "71346"
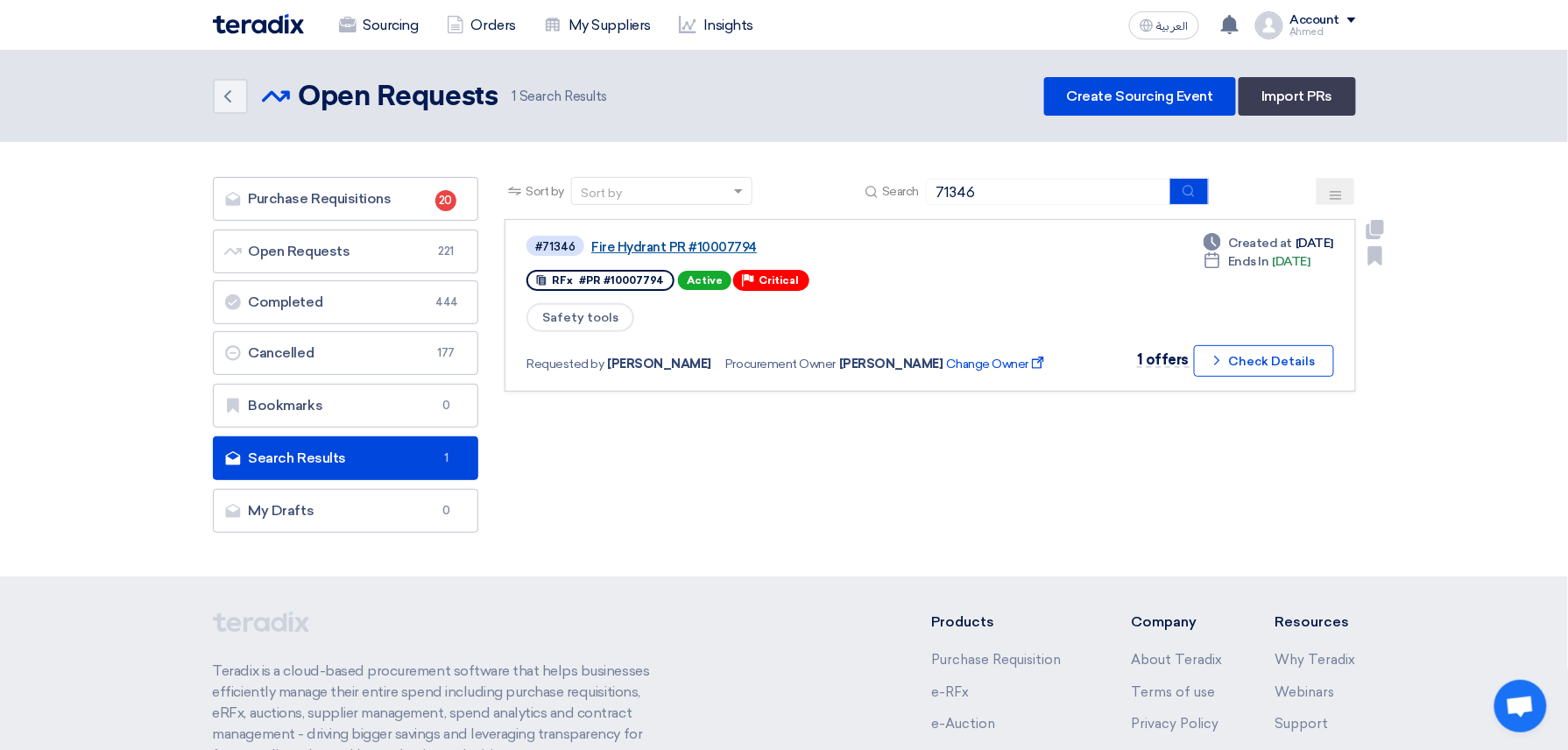
click at [698, 239] on link "Fire Hydrant PR #10007794" at bounding box center [810, 247] width 438 height 16
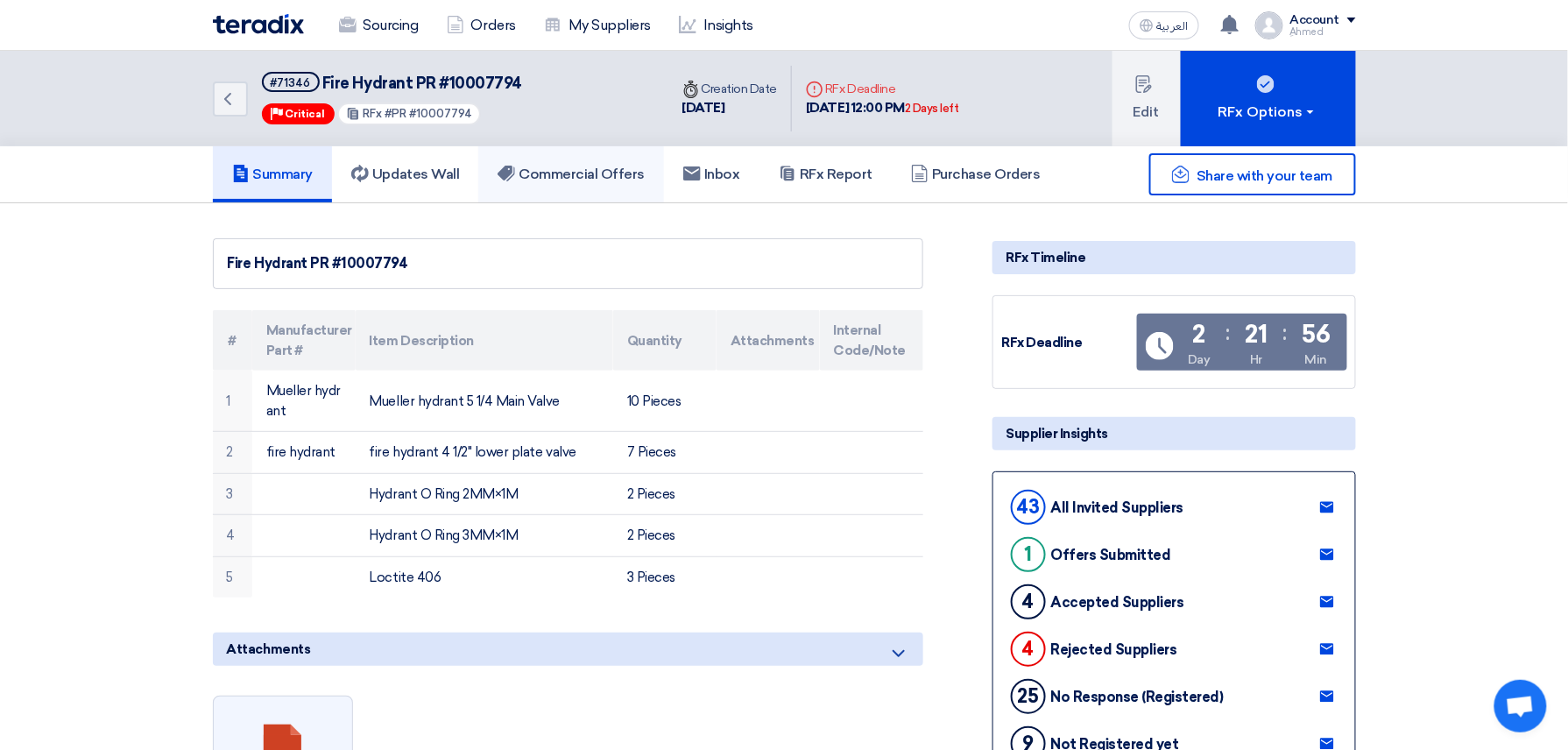
click at [613, 162] on link "Commercial Offers" at bounding box center [571, 173] width 186 height 56
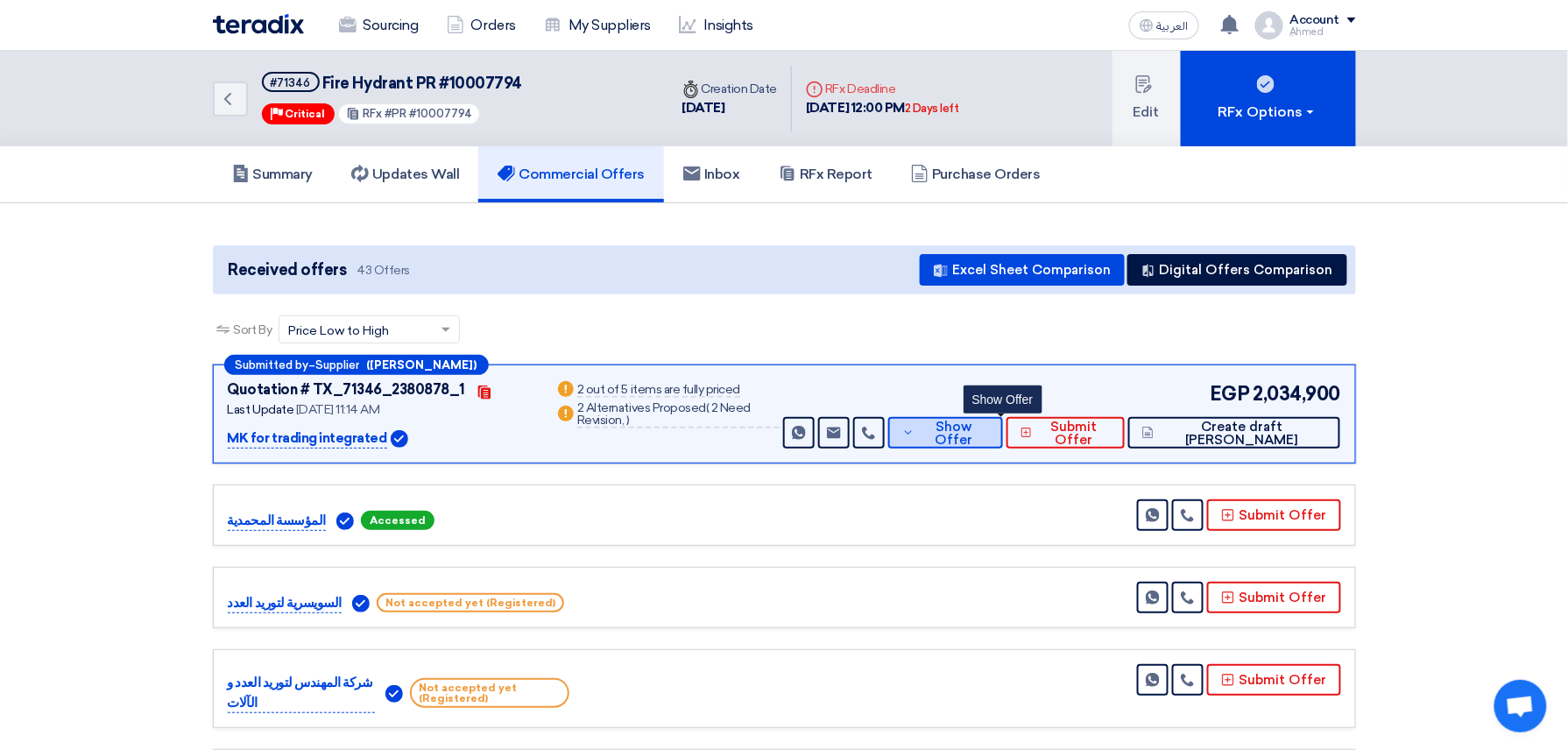
click at [988, 425] on span "Show Offer" at bounding box center [953, 434] width 69 height 27
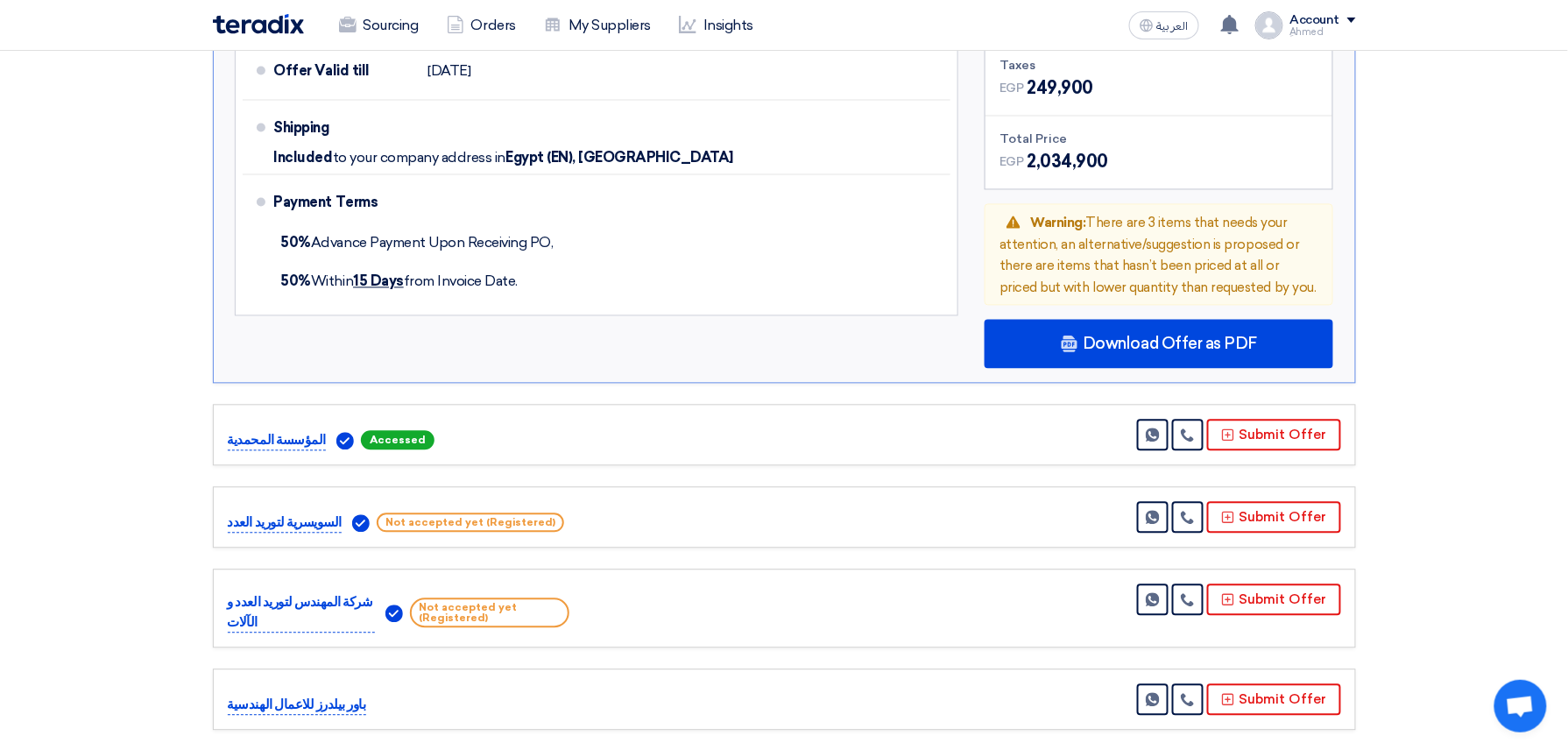
scroll to position [1157, 0]
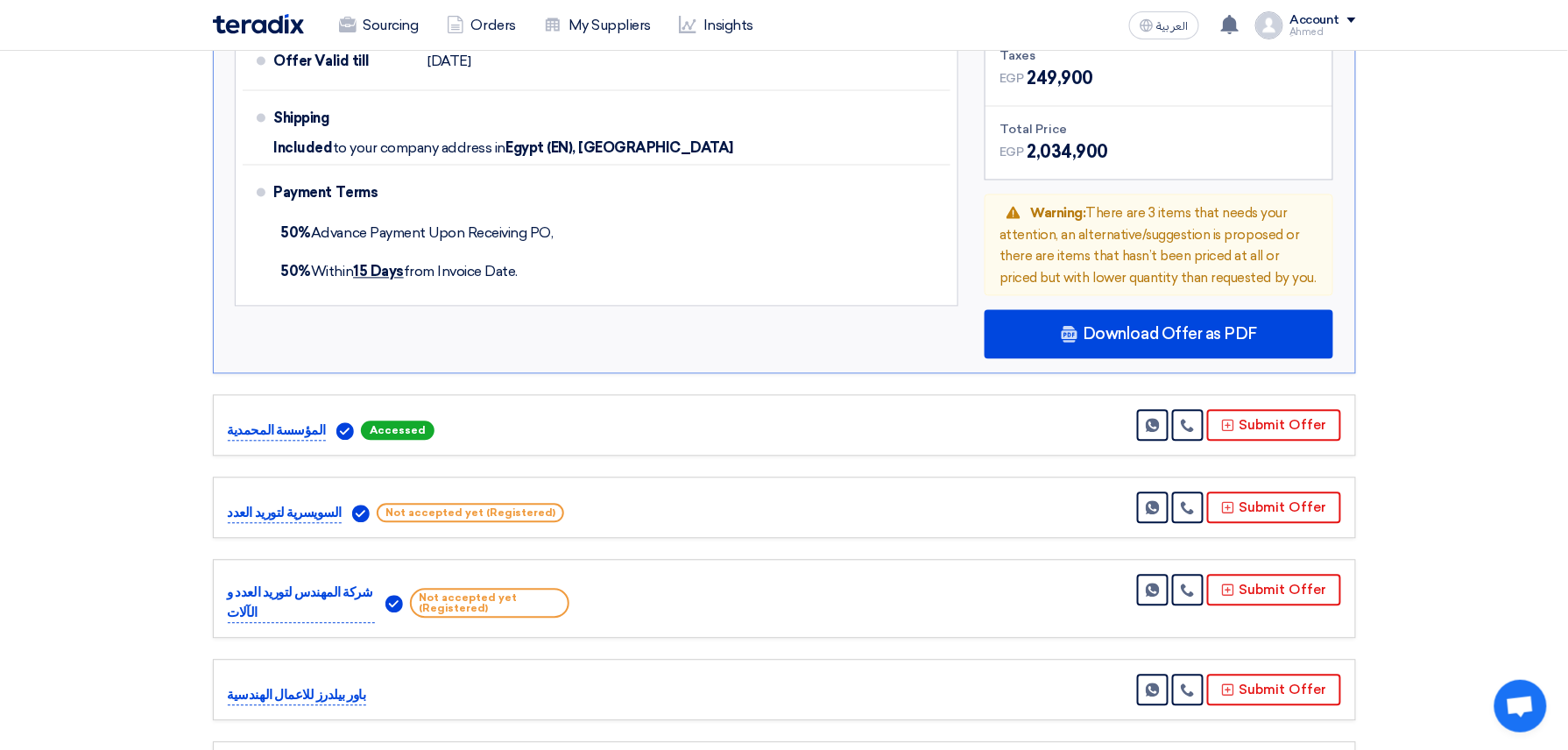
click at [677, 418] on div "المؤسسة المحمدية Accessed Send Message" at bounding box center [784, 426] width 1113 height 32
click at [274, 424] on p "المؤسسة المحمدية" at bounding box center [277, 432] width 98 height 21
click at [245, 423] on p "المؤسسة المحمدية" at bounding box center [277, 432] width 98 height 21
click at [1084, 422] on div "المؤسسة المحمدية Accessed Send Message" at bounding box center [784, 426] width 1113 height 32
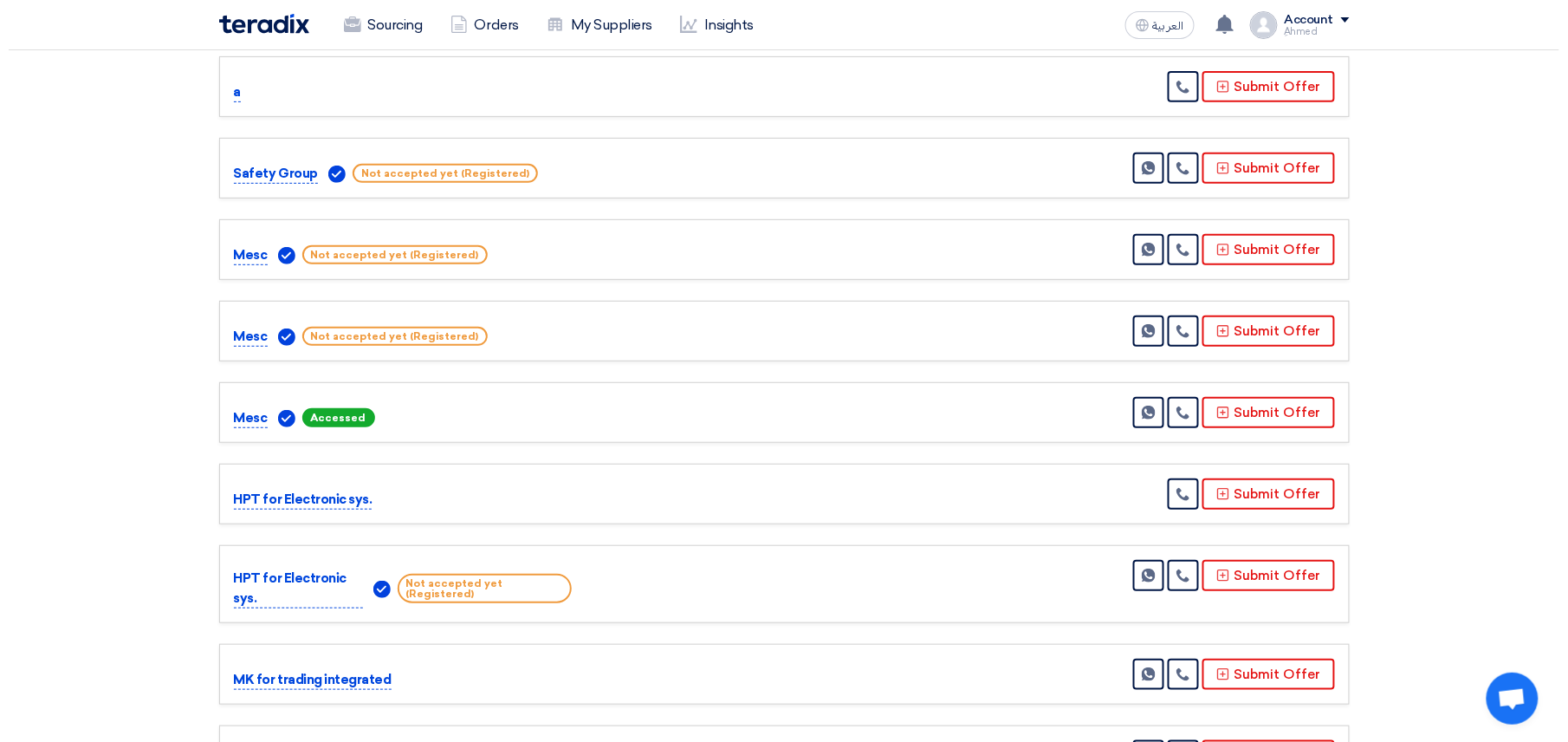
scroll to position [2531, 0]
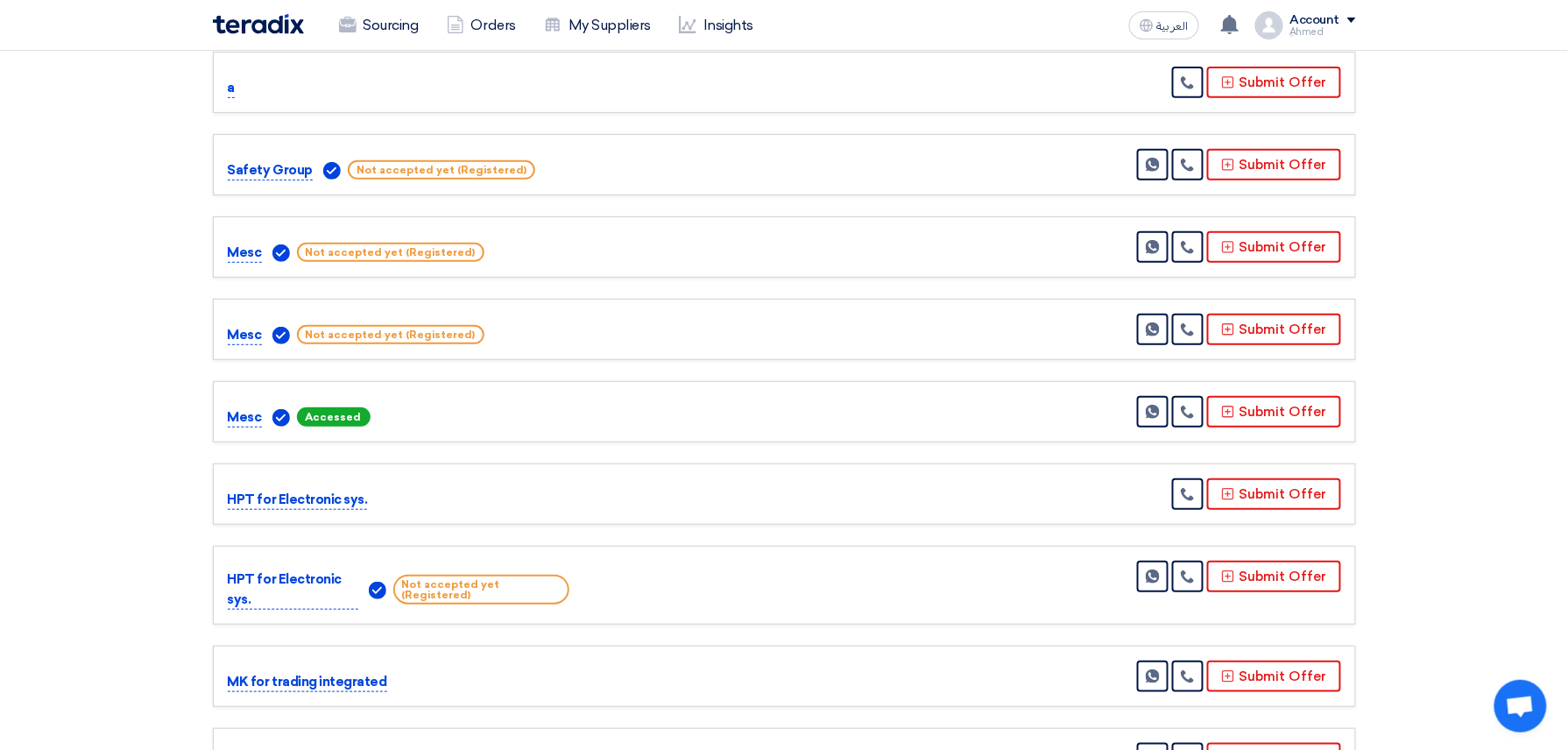
click at [328, 408] on span "Accessed" at bounding box center [333, 417] width 73 height 19
drag, startPoint x: 242, startPoint y: 379, endPoint x: 280, endPoint y: 375, distance: 38.2
click at [280, 407] on div "Mesc Accessed" at bounding box center [399, 417] width 341 height 21
click at [280, 409] on img at bounding box center [281, 418] width 18 height 18
click at [1231, 396] on button "Submit Offer" at bounding box center [1274, 412] width 134 height 32
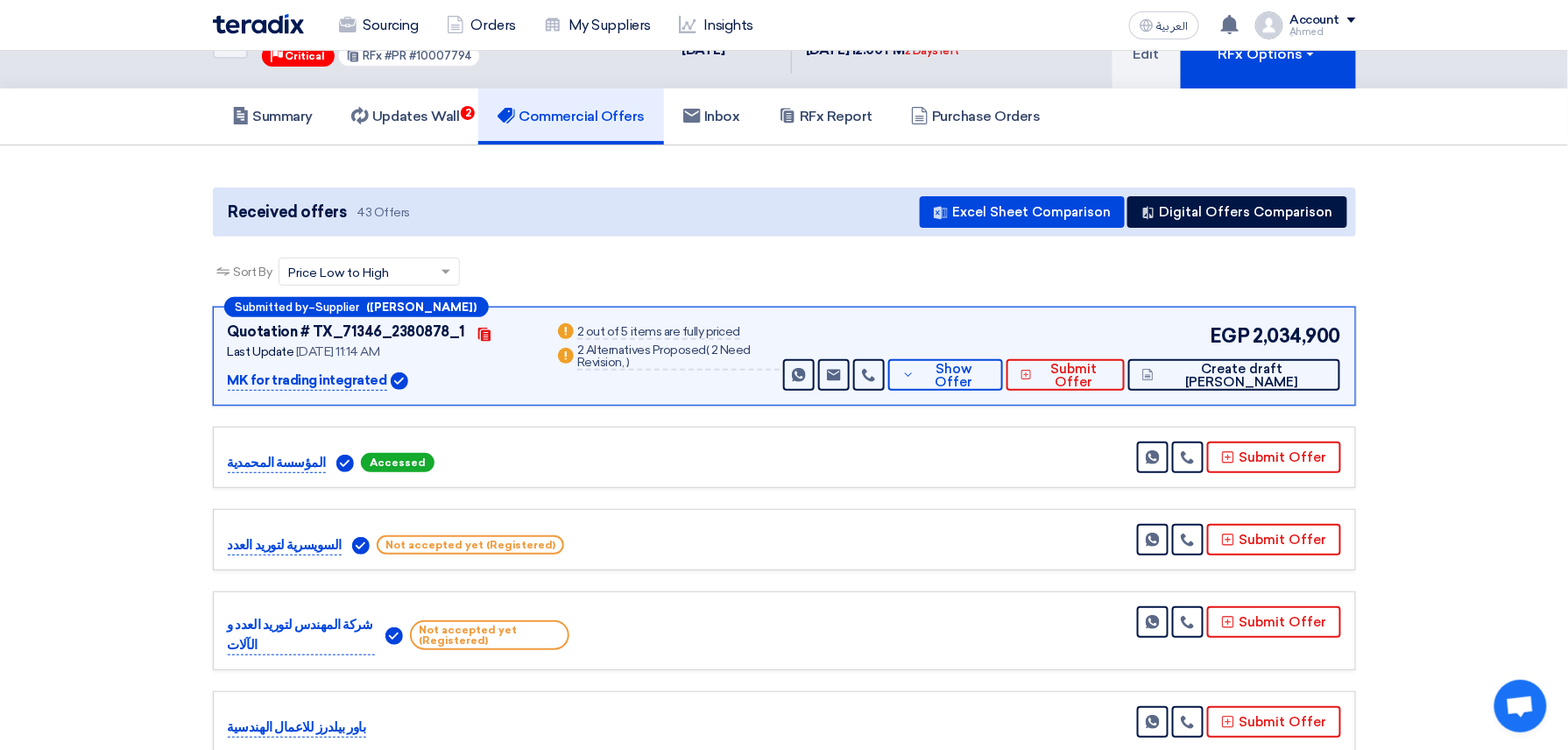
scroll to position [47, 0]
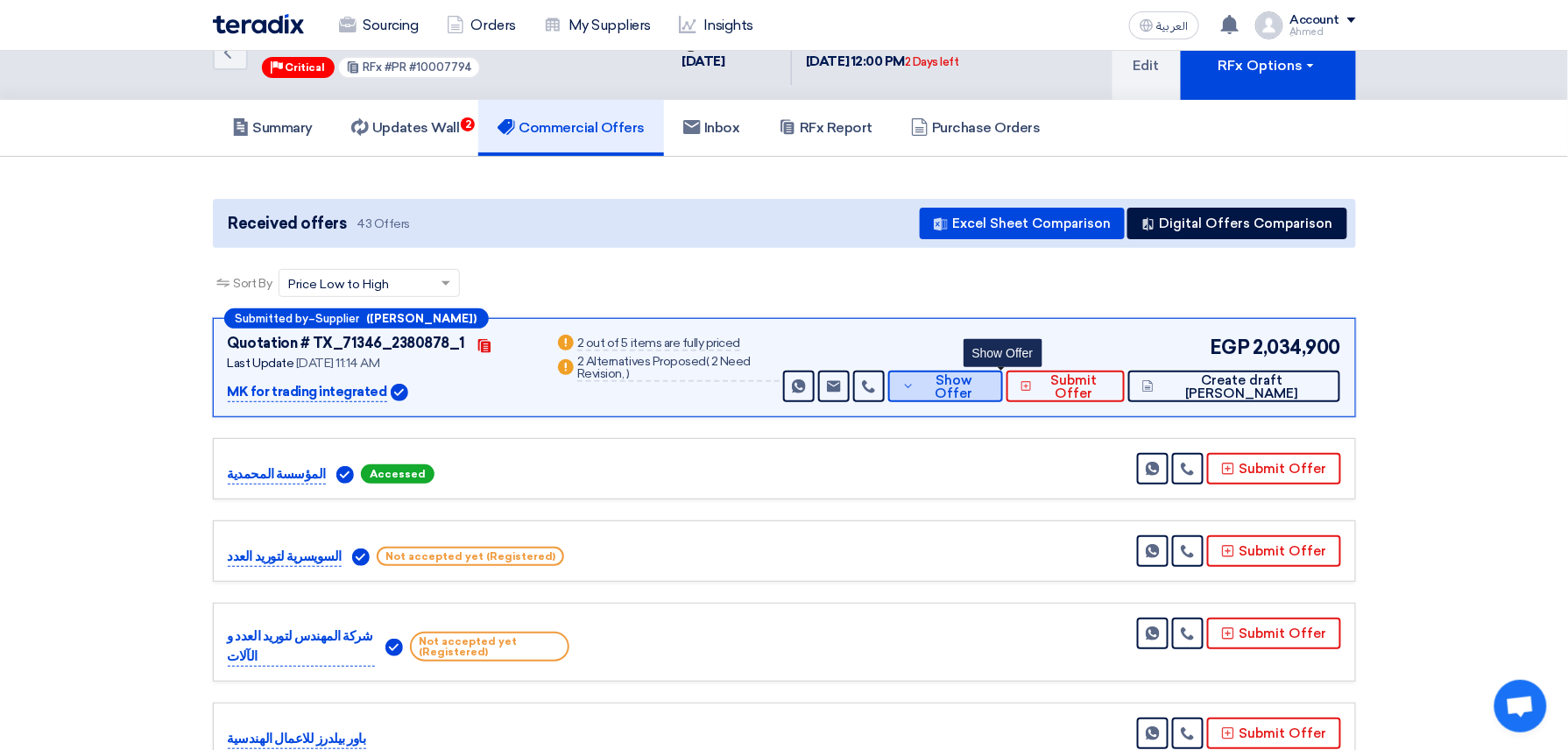
click at [988, 390] on span "Show Offer" at bounding box center [953, 387] width 69 height 27
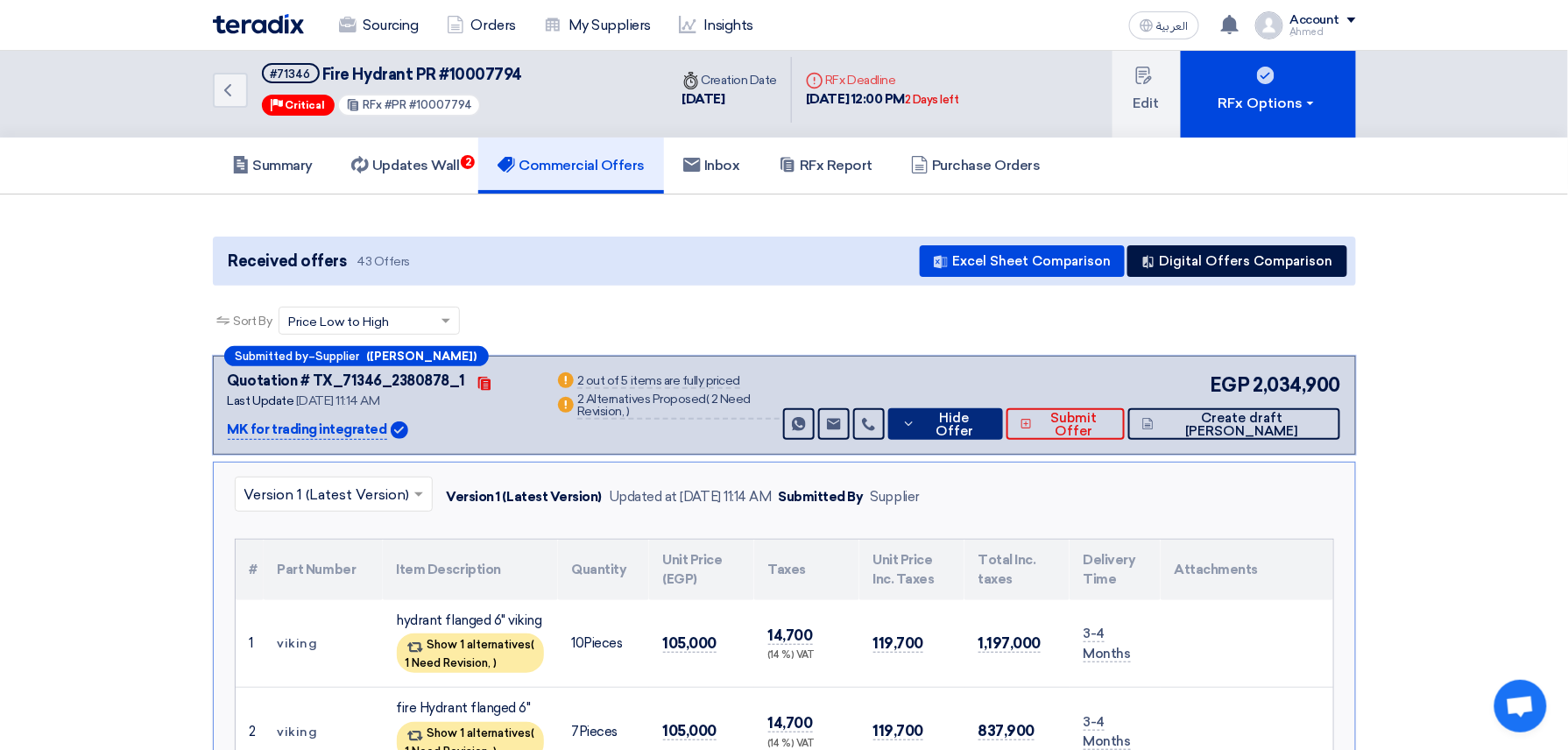
scroll to position [0, 0]
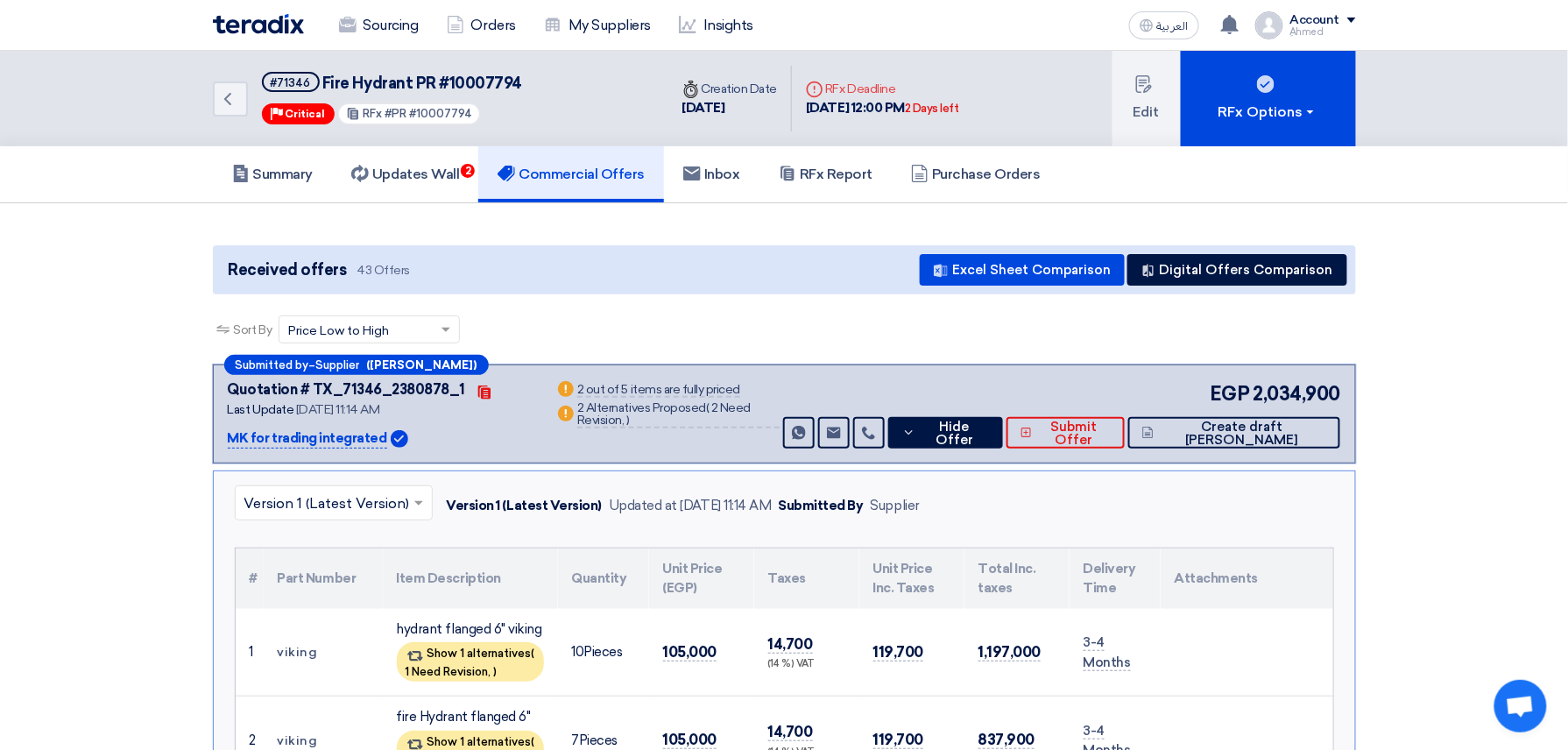
drag, startPoint x: 939, startPoint y: 103, endPoint x: 1002, endPoint y: 103, distance: 63.0
click at [974, 103] on div "Deadline RFx Deadline 17 Sep, 2025 12:00 PM 2 Days left" at bounding box center [883, 98] width 181 height 66
drag, startPoint x: 1002, startPoint y: 103, endPoint x: 987, endPoint y: 121, distance: 23.4
click at [974, 121] on div "Deadline RFx Deadline 17 Sep, 2025 12:00 PM 2 Days left" at bounding box center [883, 98] width 181 height 66
